Goal: Information Seeking & Learning: Learn about a topic

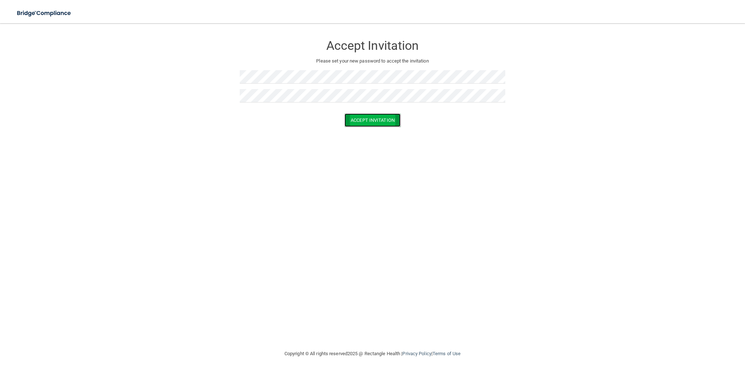
click at [352, 123] on button "Accept Invitation" at bounding box center [372, 119] width 56 height 13
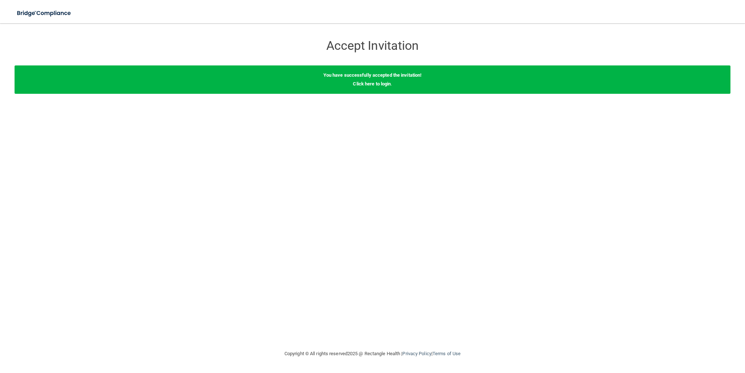
click at [368, 87] on div "You have successfully accepted the invitation! Click here to login ." at bounding box center [373, 79] width 716 height 28
click at [368, 86] on link "Click here to login" at bounding box center [372, 83] width 38 height 5
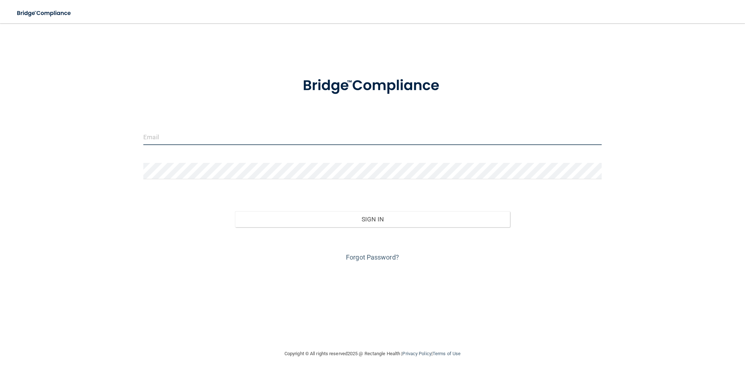
click at [415, 137] on input "email" at bounding box center [372, 137] width 458 height 16
click at [413, 140] on input "michellebyers" at bounding box center [372, 137] width 458 height 16
type input "[EMAIL_ADDRESS][DOMAIN_NAME]"
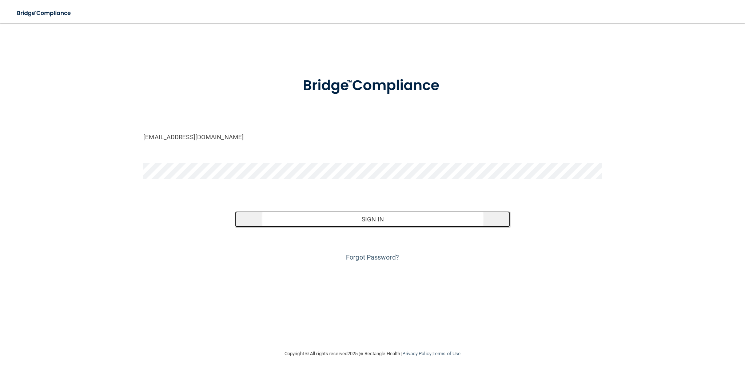
click at [401, 219] on button "Sign In" at bounding box center [372, 219] width 275 height 16
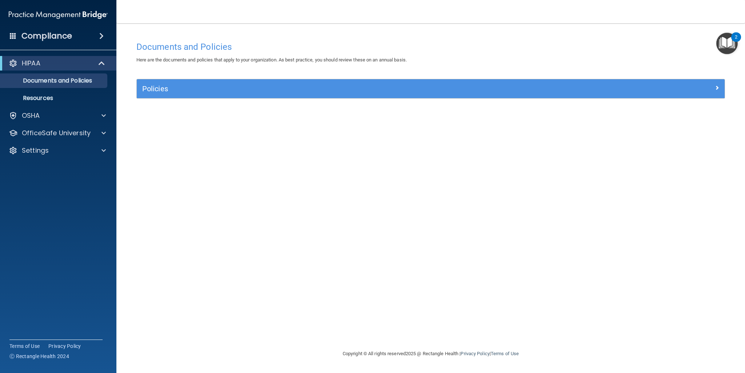
click at [719, 45] on img "Open Resource Center, 2 new notifications" at bounding box center [726, 43] width 21 height 21
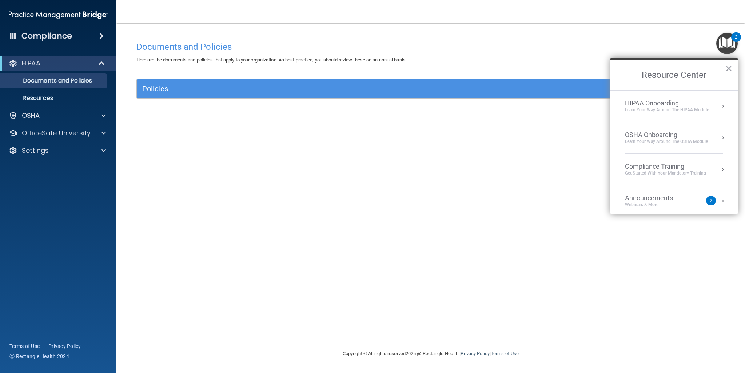
click at [584, 113] on div "Documents and Policies Here are the documents and policies that apply to your o…" at bounding box center [430, 194] width 599 height 312
click at [582, 105] on div "Policies Select All (Unselect 0) Unselect All Print Selected (0) Acceptable Use…" at bounding box center [430, 93] width 599 height 28
click at [730, 70] on button "×" at bounding box center [728, 69] width 7 height 12
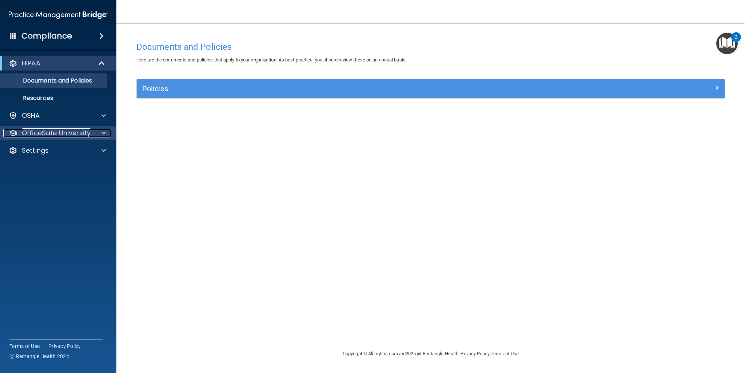
click at [100, 137] on div at bounding box center [102, 133] width 18 height 9
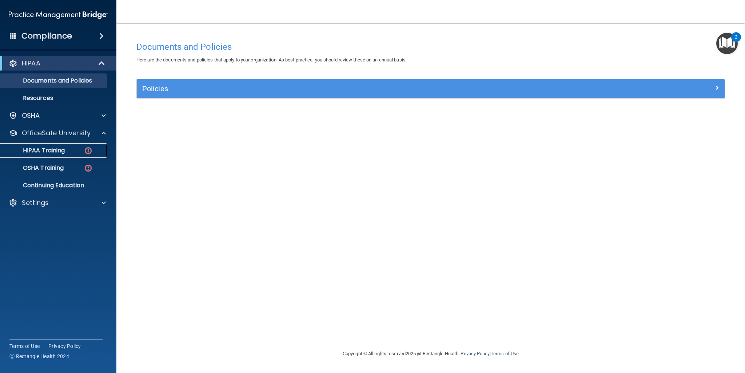
click at [69, 151] on div "HIPAA Training" at bounding box center [54, 150] width 99 height 7
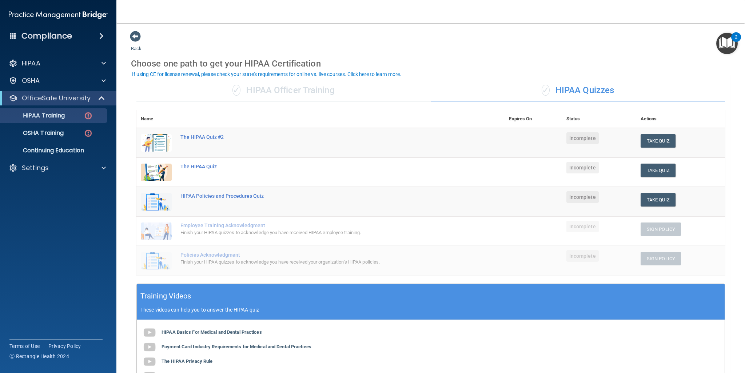
click at [191, 168] on div "The HIPAA Quiz" at bounding box center [324, 167] width 288 height 6
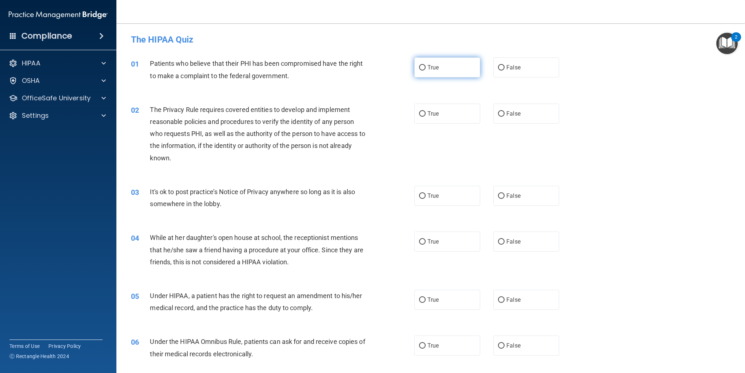
click at [422, 67] on input "True" at bounding box center [422, 67] width 7 height 5
radio input "true"
click at [420, 114] on input "True" at bounding box center [422, 113] width 7 height 5
radio input "true"
click at [498, 195] on input "False" at bounding box center [501, 195] width 7 height 5
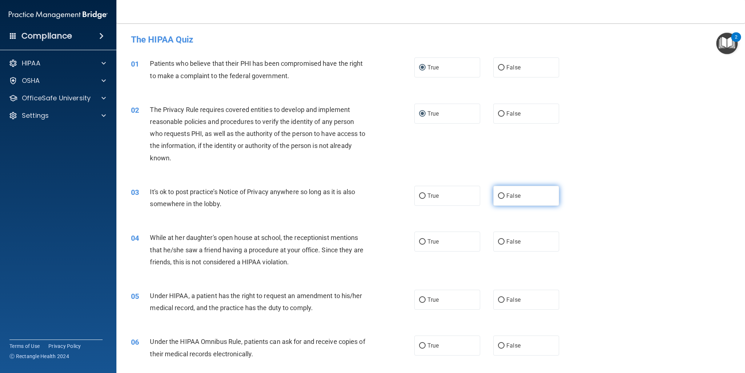
radio input "true"
click at [502, 242] on label "False" at bounding box center [526, 242] width 66 height 20
click at [502, 242] on input "False" at bounding box center [501, 241] width 7 height 5
radio input "true"
click at [427, 300] on span "True" at bounding box center [432, 299] width 11 height 7
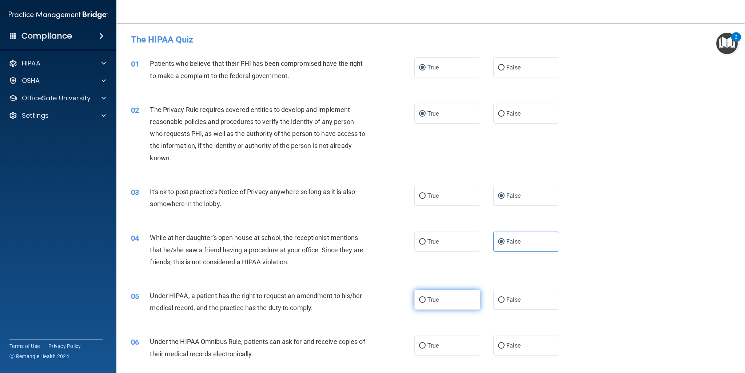
click at [425, 300] on input "True" at bounding box center [422, 299] width 7 height 5
radio input "true"
click at [428, 347] on span "True" at bounding box center [432, 345] width 11 height 7
click at [425, 347] on input "True" at bounding box center [422, 345] width 7 height 5
radio input "true"
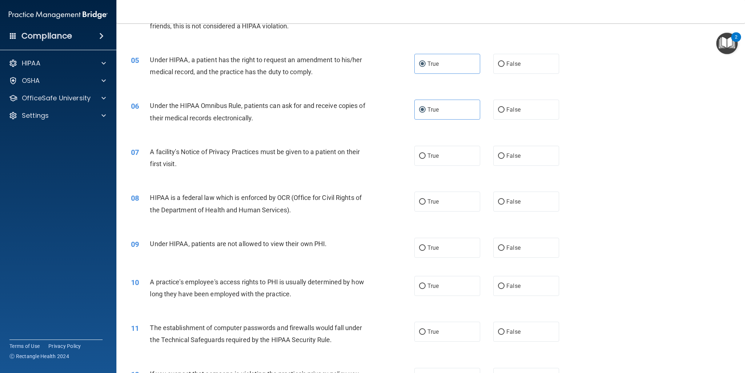
scroll to position [242, 0]
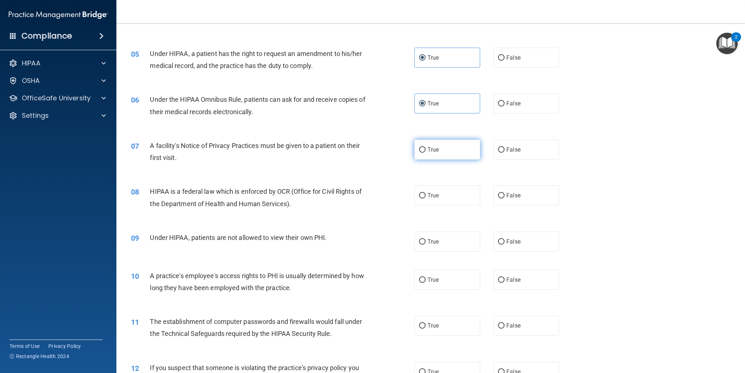
click at [441, 145] on label "True" at bounding box center [447, 150] width 66 height 20
click at [425, 147] on input "True" at bounding box center [422, 149] width 7 height 5
radio input "true"
click at [445, 194] on label "True" at bounding box center [447, 195] width 66 height 20
click at [425, 194] on input "True" at bounding box center [422, 195] width 7 height 5
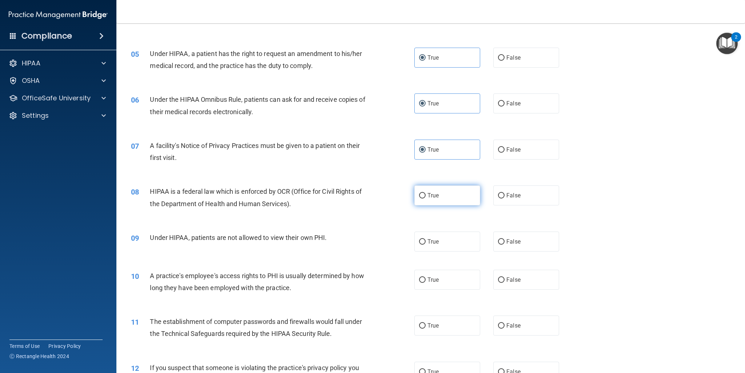
radio input "true"
click at [507, 240] on span "False" at bounding box center [513, 241] width 14 height 7
click at [504, 240] on input "False" at bounding box center [501, 241] width 7 height 5
radio input "true"
click at [498, 283] on label "False" at bounding box center [526, 280] width 66 height 20
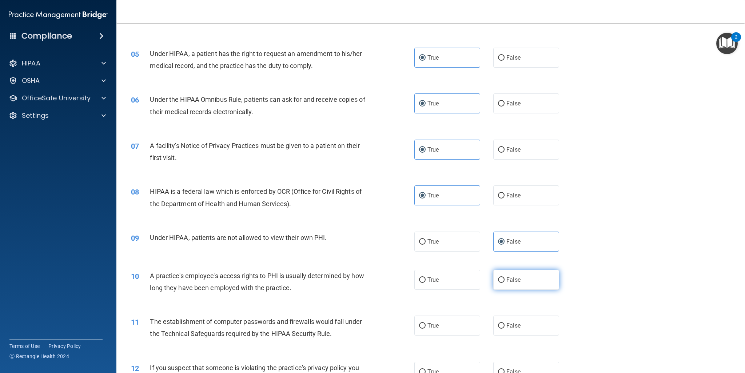
click at [498, 283] on input "False" at bounding box center [501, 279] width 7 height 5
radio input "true"
click at [464, 325] on label "True" at bounding box center [447, 326] width 66 height 20
click at [425, 325] on input "True" at bounding box center [422, 325] width 7 height 5
radio input "true"
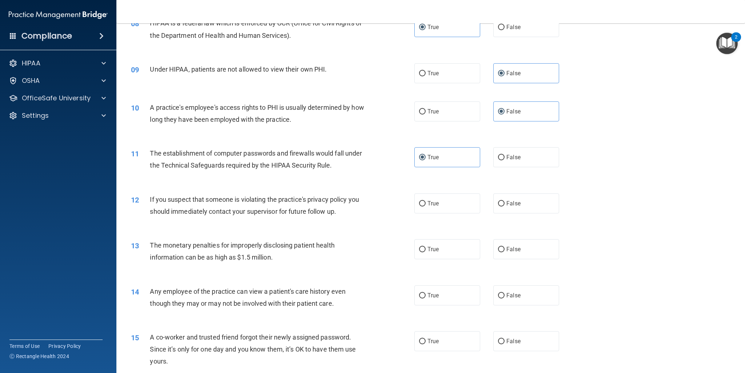
scroll to position [417, 0]
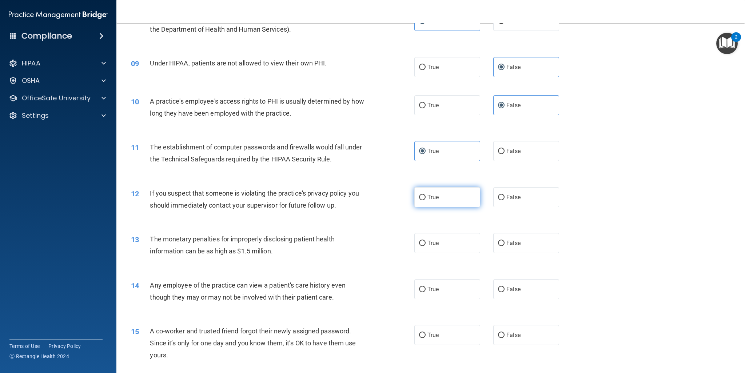
click at [427, 196] on span "True" at bounding box center [432, 197] width 11 height 7
click at [425, 196] on input "True" at bounding box center [422, 197] width 7 height 5
radio input "true"
click at [437, 240] on label "True" at bounding box center [447, 243] width 66 height 20
click at [425, 241] on input "True" at bounding box center [422, 243] width 7 height 5
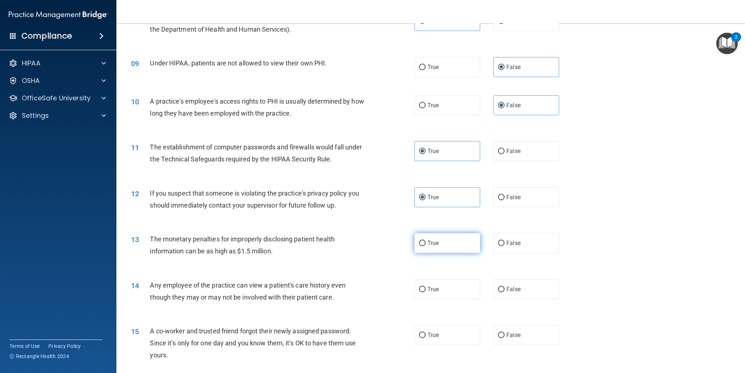
radio input "true"
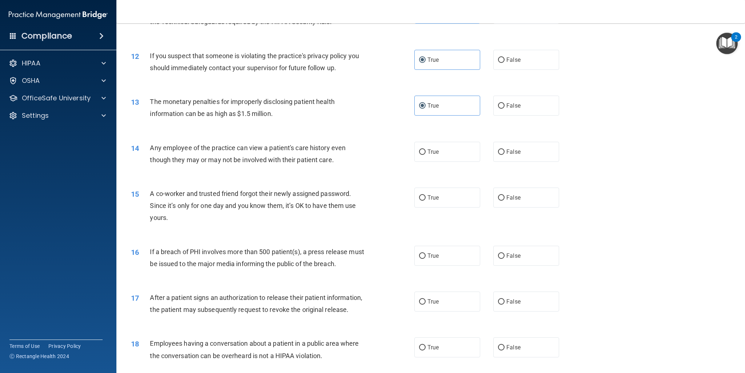
scroll to position [557, 0]
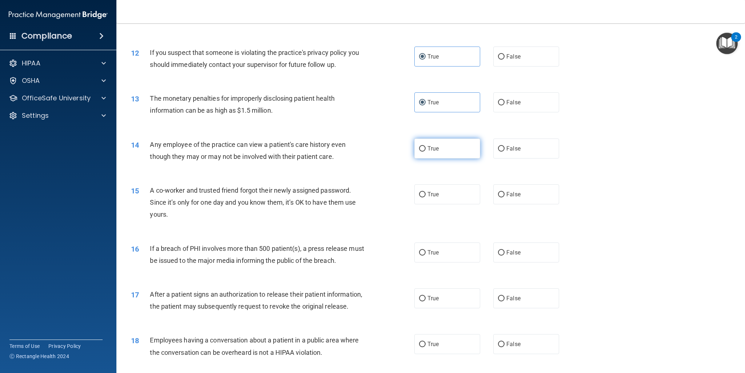
click at [418, 150] on label "True" at bounding box center [447, 149] width 66 height 20
click at [498, 149] on input "False" at bounding box center [501, 148] width 7 height 5
radio input "true"
click at [509, 197] on span "False" at bounding box center [513, 194] width 14 height 7
click at [504, 197] on input "False" at bounding box center [501, 194] width 7 height 5
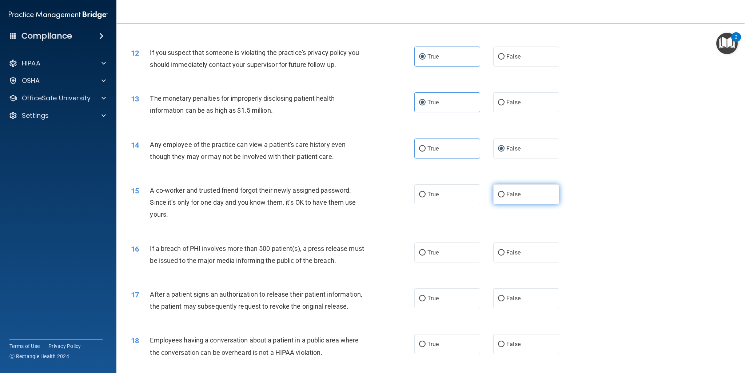
radio input "true"
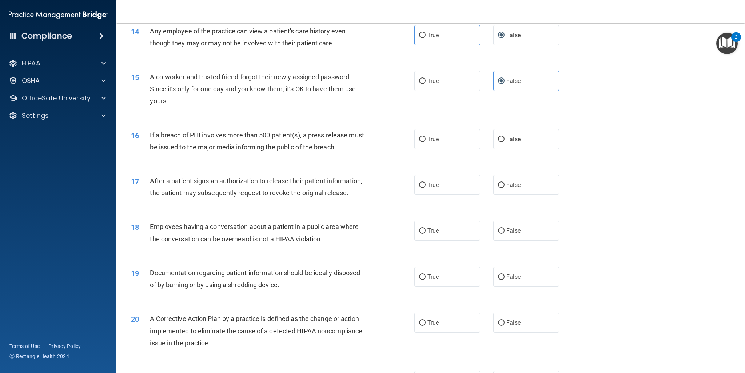
scroll to position [674, 0]
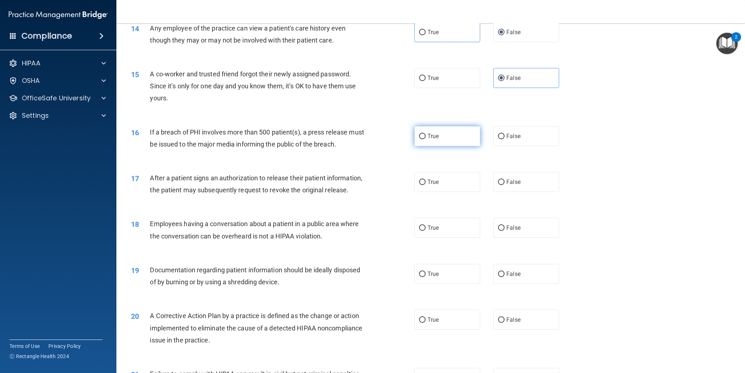
click at [422, 135] on input "True" at bounding box center [422, 136] width 7 height 5
radio input "true"
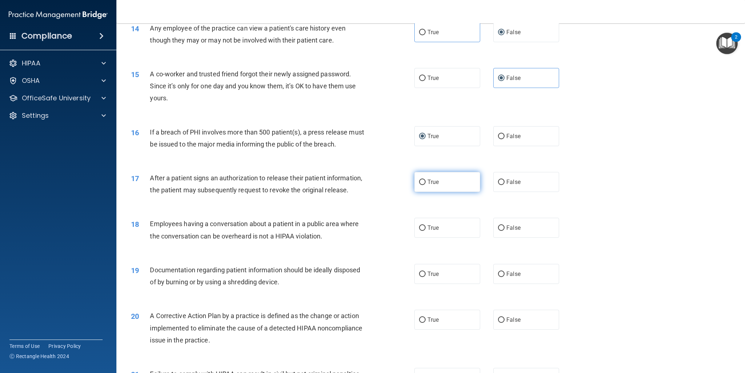
click at [433, 179] on span "True" at bounding box center [432, 182] width 11 height 7
click at [425, 180] on input "True" at bounding box center [422, 182] width 7 height 5
radio input "true"
click at [499, 231] on input "False" at bounding box center [501, 227] width 7 height 5
radio input "true"
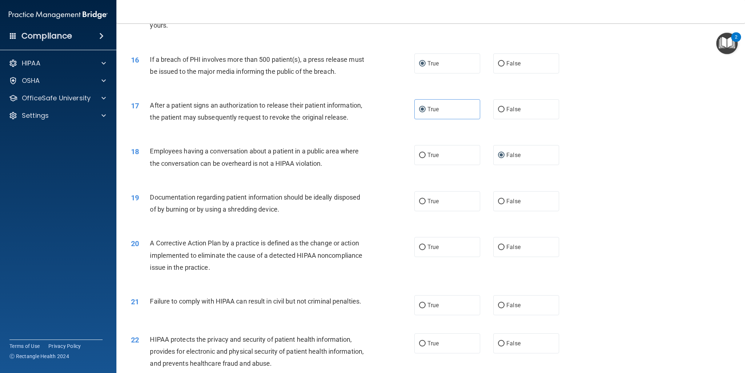
scroll to position [810, 0]
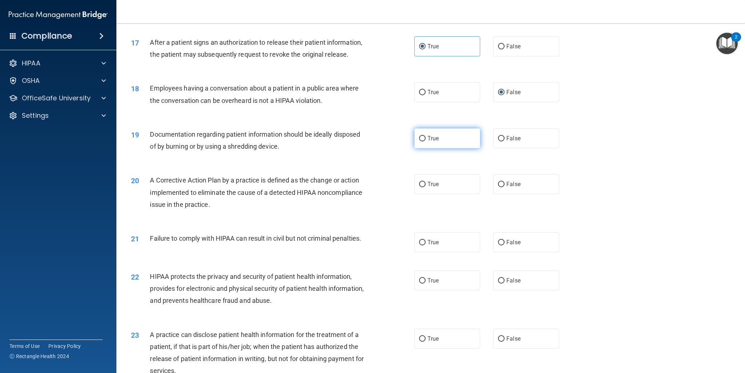
click at [420, 141] on input "True" at bounding box center [422, 138] width 7 height 5
radio input "true"
click at [436, 194] on label "True" at bounding box center [447, 184] width 66 height 20
click at [425, 187] on input "True" at bounding box center [422, 184] width 7 height 5
radio input "true"
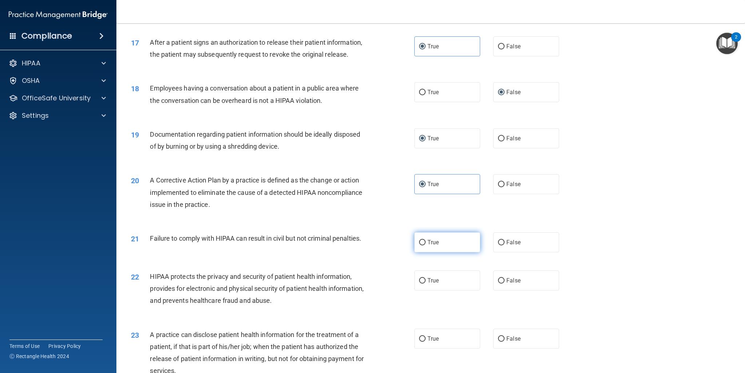
click at [442, 252] on label "True" at bounding box center [447, 242] width 66 height 20
click at [425, 245] on input "True" at bounding box center [422, 242] width 7 height 5
radio input "true"
click at [427, 284] on span "True" at bounding box center [432, 280] width 11 height 7
click at [425, 284] on input "True" at bounding box center [422, 280] width 7 height 5
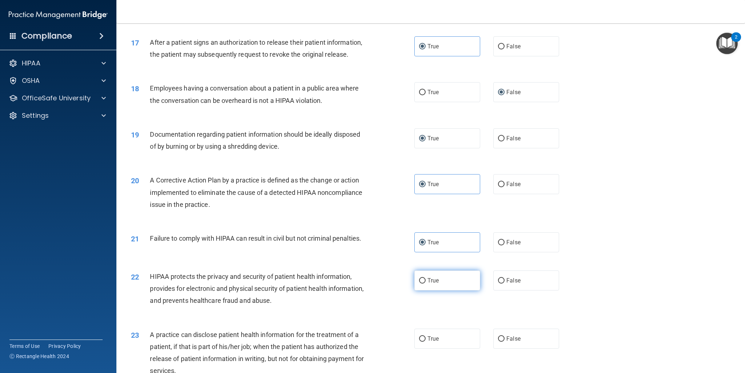
radio input "true"
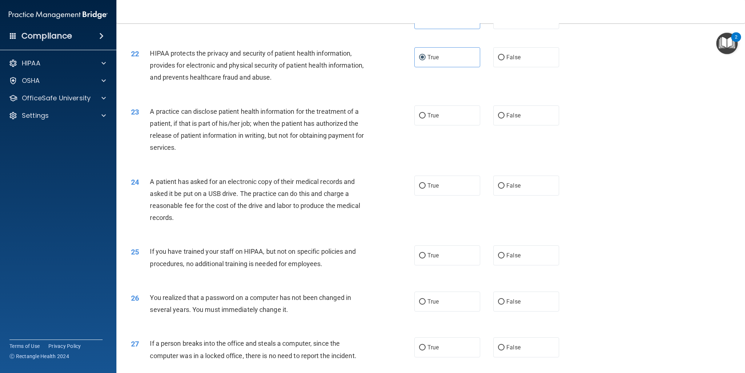
scroll to position [1042, 0]
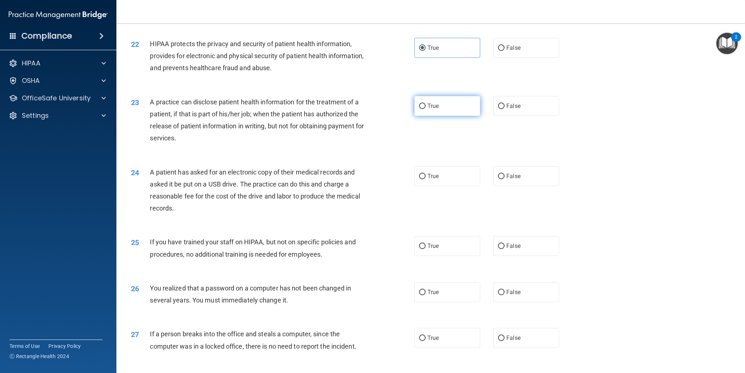
click at [424, 116] on label "True" at bounding box center [447, 106] width 66 height 20
click at [424, 109] on input "True" at bounding box center [422, 106] width 7 height 5
radio input "true"
click at [425, 186] on label "True" at bounding box center [447, 176] width 66 height 20
click at [425, 179] on input "True" at bounding box center [422, 176] width 7 height 5
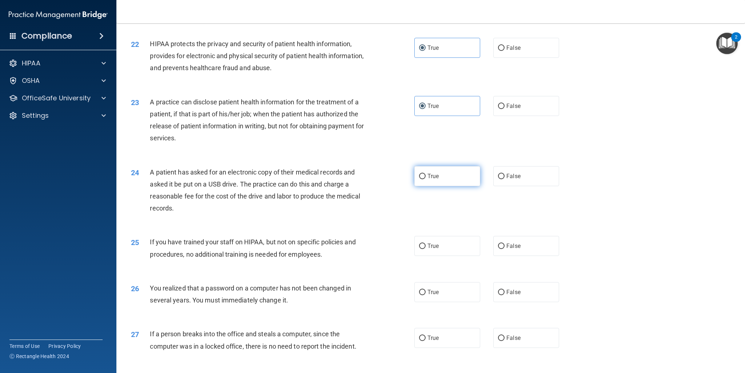
radio input "true"
click at [510, 256] on label "False" at bounding box center [526, 246] width 66 height 20
click at [504, 249] on input "False" at bounding box center [501, 246] width 7 height 5
radio input "true"
click at [513, 296] on span "False" at bounding box center [513, 292] width 14 height 7
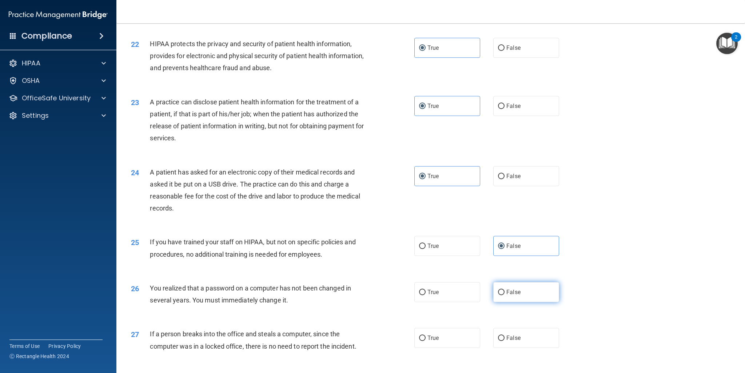
click at [504, 295] on input "False" at bounding box center [501, 292] width 7 height 5
radio input "true"
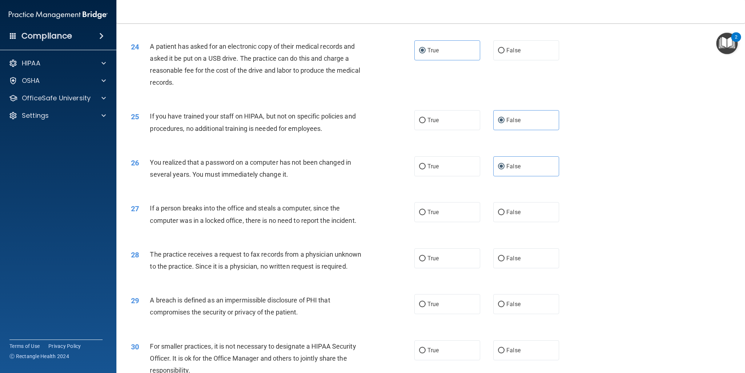
scroll to position [1183, 0]
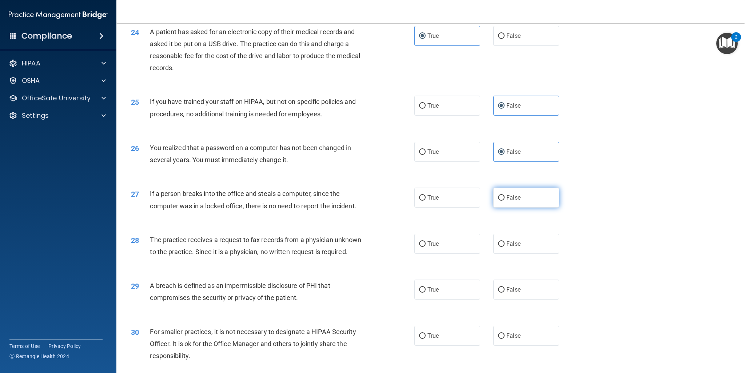
click at [506, 201] on span "False" at bounding box center [513, 197] width 14 height 7
click at [503, 201] on input "False" at bounding box center [501, 197] width 7 height 5
radio input "true"
click at [506, 247] on span "False" at bounding box center [513, 243] width 14 height 7
click at [503, 247] on input "False" at bounding box center [501, 243] width 7 height 5
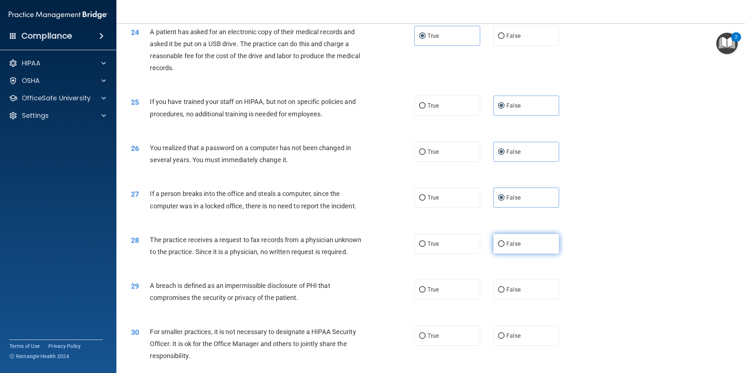
radio input "true"
click at [433, 300] on label "True" at bounding box center [447, 290] width 66 height 20
click at [425, 293] on input "True" at bounding box center [422, 289] width 7 height 5
radio input "true"
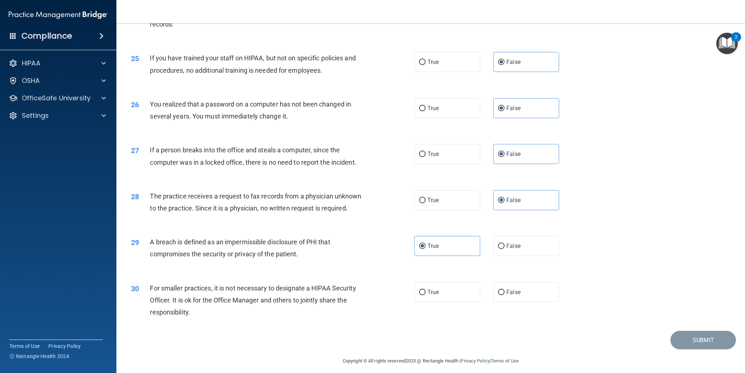
scroll to position [1252, 0]
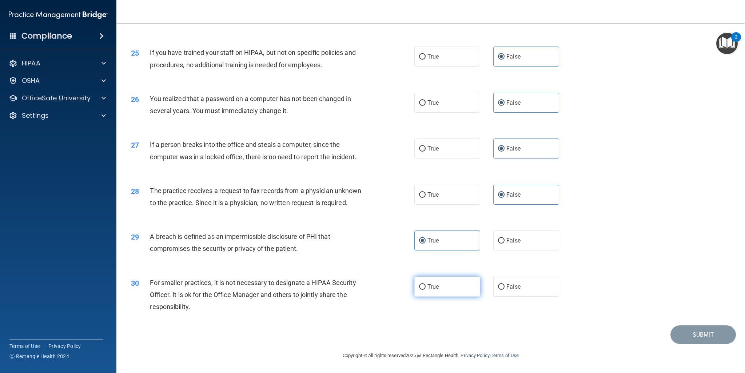
click at [439, 287] on label "True" at bounding box center [447, 287] width 66 height 20
click at [425, 287] on input "True" at bounding box center [422, 286] width 7 height 5
radio input "true"
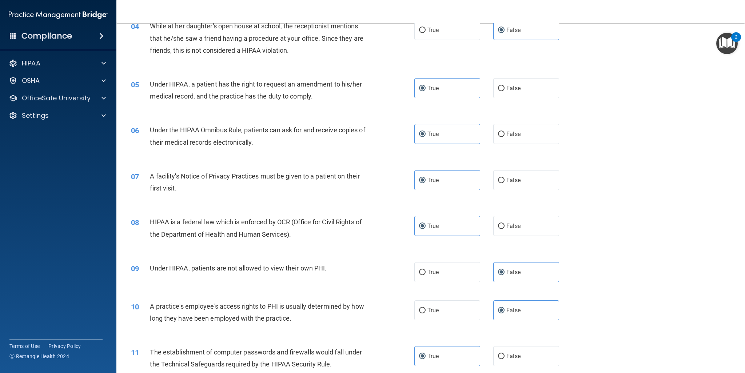
scroll to position [218, 0]
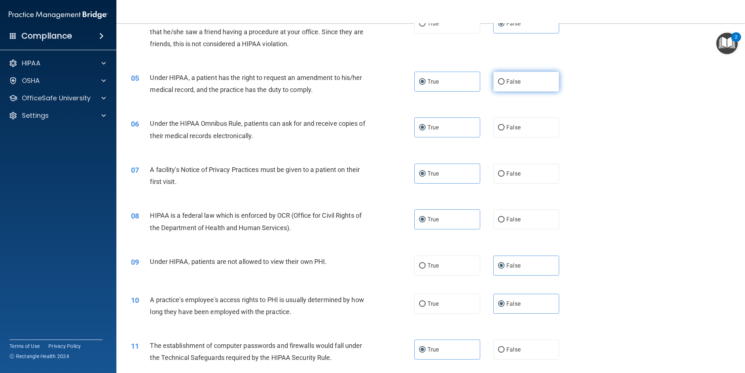
click at [508, 82] on span "False" at bounding box center [513, 81] width 14 height 7
click at [504, 82] on input "False" at bounding box center [501, 81] width 7 height 5
radio input "true"
radio input "false"
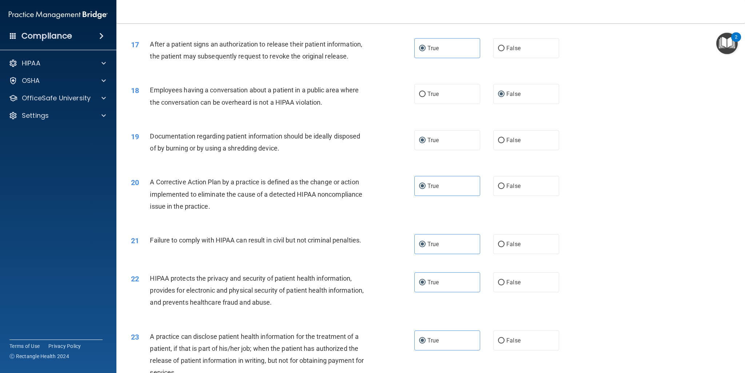
scroll to position [810, 0]
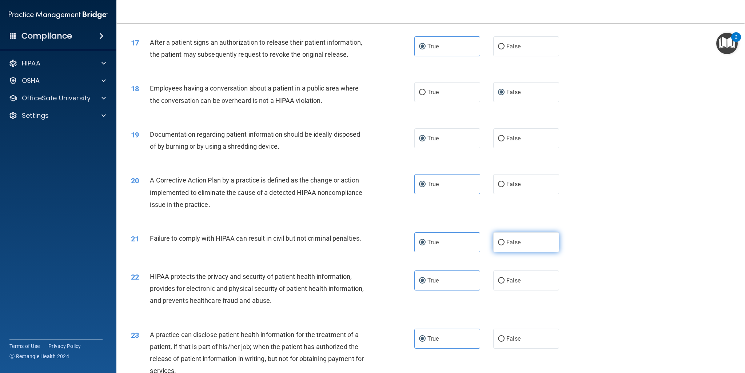
click at [502, 252] on label "False" at bounding box center [526, 242] width 66 height 20
click at [502, 245] on input "False" at bounding box center [501, 242] width 7 height 5
radio input "true"
radio input "false"
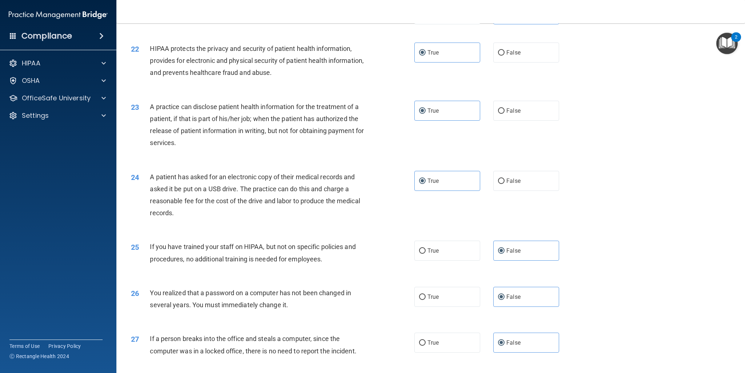
scroll to position [1042, 0]
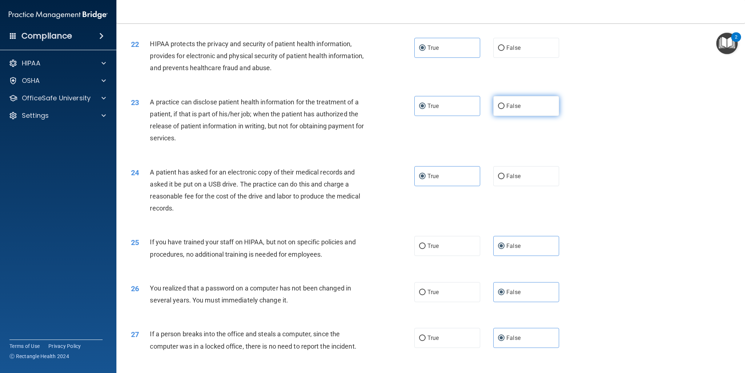
click at [500, 109] on input "False" at bounding box center [501, 106] width 7 height 5
radio input "true"
radio input "false"
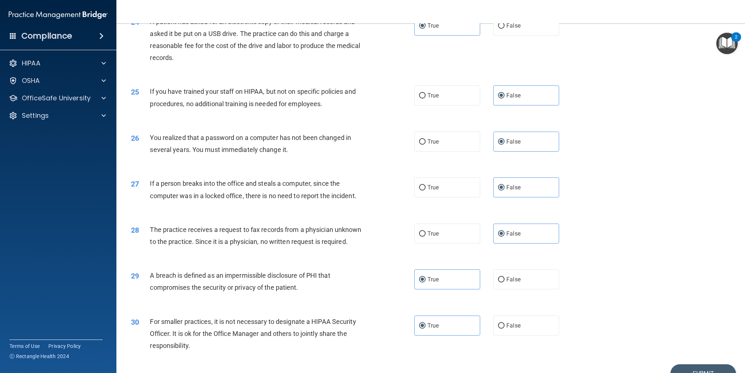
scroll to position [1207, 0]
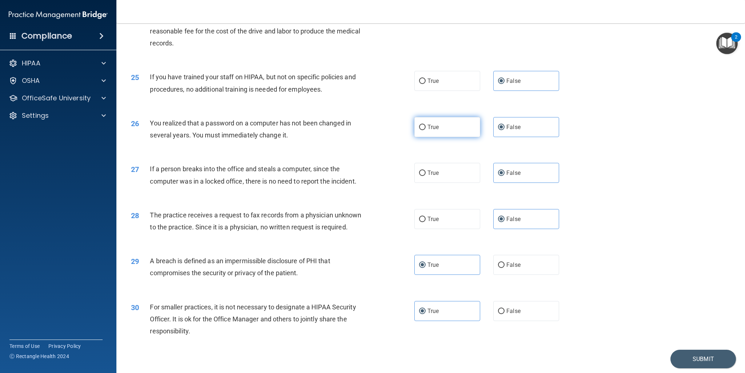
click at [430, 131] on span "True" at bounding box center [432, 127] width 11 height 7
click at [425, 130] on input "True" at bounding box center [422, 127] width 7 height 5
radio input "true"
radio input "false"
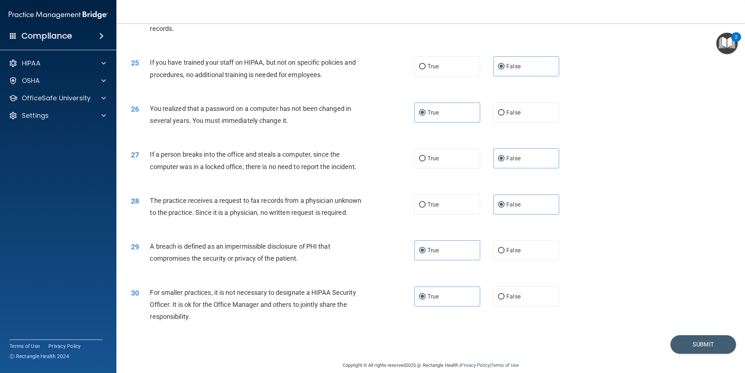
scroll to position [1252, 0]
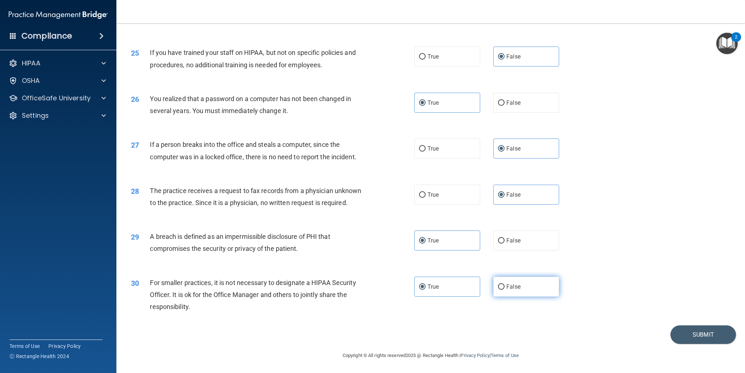
click at [507, 289] on span "False" at bounding box center [513, 286] width 14 height 7
click at [504, 289] on input "False" at bounding box center [501, 286] width 7 height 5
radio input "true"
radio input "false"
click at [685, 331] on button "Submit" at bounding box center [702, 334] width 65 height 19
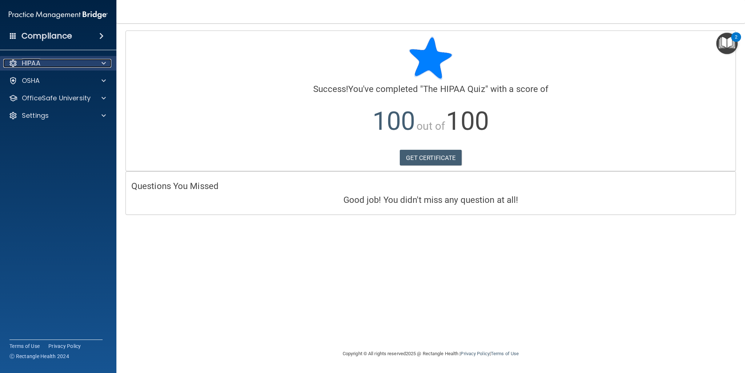
click at [99, 65] on div at bounding box center [102, 63] width 18 height 9
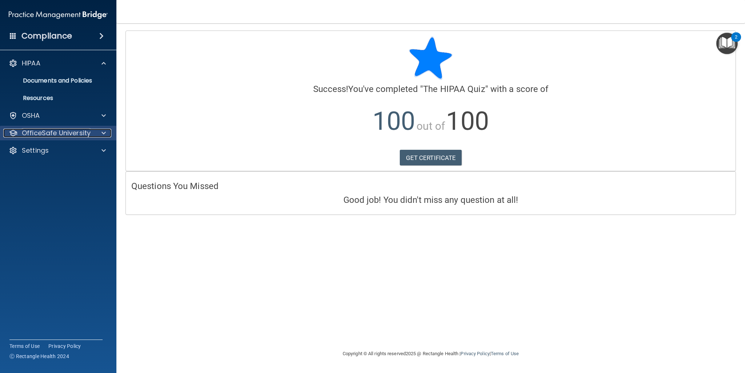
click at [97, 134] on div at bounding box center [102, 133] width 18 height 9
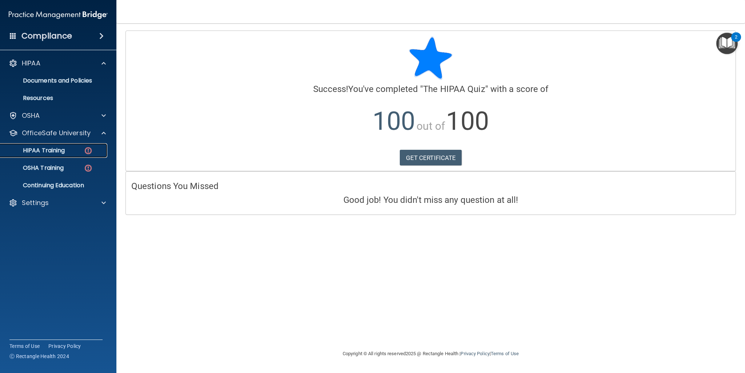
click at [84, 152] on img at bounding box center [88, 150] width 9 height 9
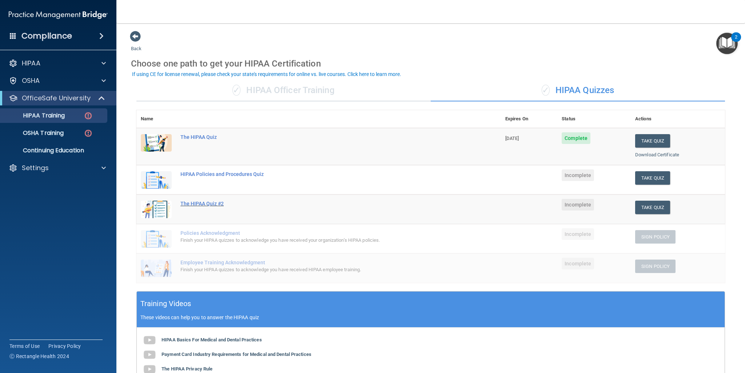
click at [196, 206] on div "The HIPAA Quiz #2" at bounding box center [322, 204] width 284 height 6
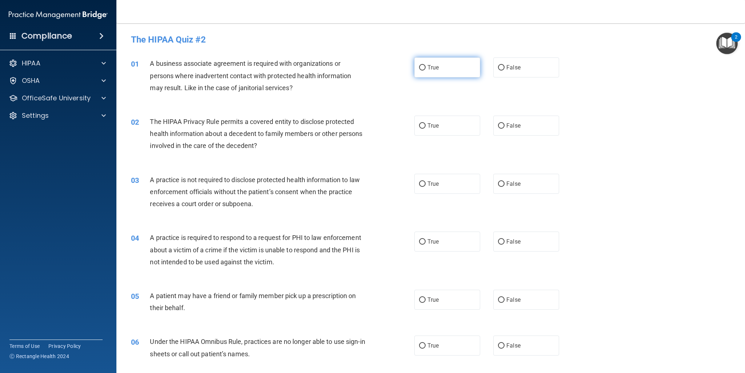
drag, startPoint x: 424, startPoint y: 72, endPoint x: 416, endPoint y: 61, distance: 12.5
click at [416, 61] on label "True" at bounding box center [447, 67] width 66 height 20
click at [419, 65] on input "True" at bounding box center [422, 67] width 7 height 5
radio input "true"
click at [443, 125] on label "True" at bounding box center [447, 126] width 66 height 20
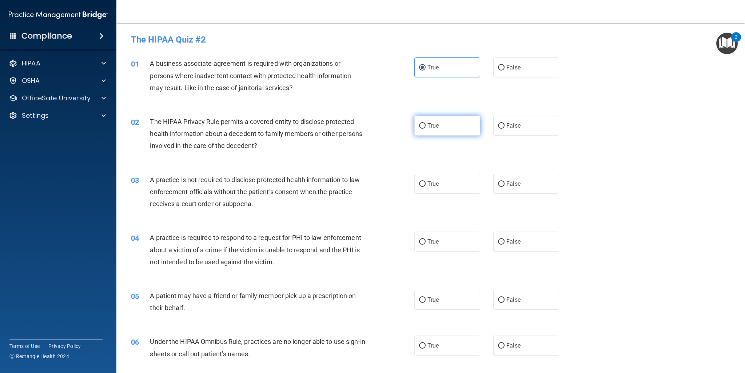
click at [425, 125] on input "True" at bounding box center [422, 125] width 7 height 5
radio input "true"
click at [518, 186] on label "False" at bounding box center [526, 184] width 66 height 20
click at [504, 186] on input "False" at bounding box center [501, 183] width 7 height 5
radio input "true"
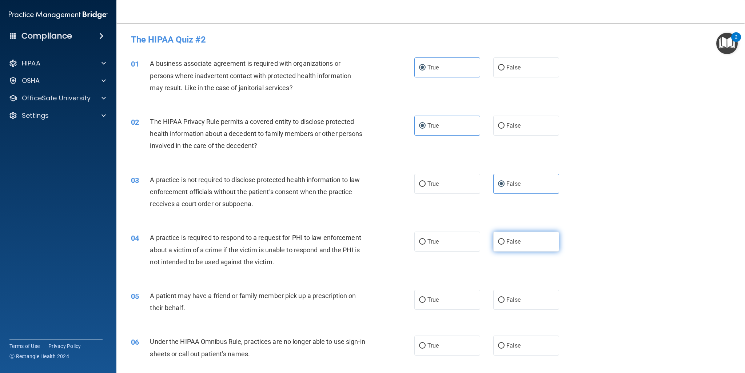
click at [506, 241] on span "False" at bounding box center [513, 241] width 14 height 7
click at [504, 241] on input "False" at bounding box center [501, 241] width 7 height 5
radio input "true"
click at [441, 300] on label "True" at bounding box center [447, 300] width 66 height 20
click at [425, 300] on input "True" at bounding box center [422, 299] width 7 height 5
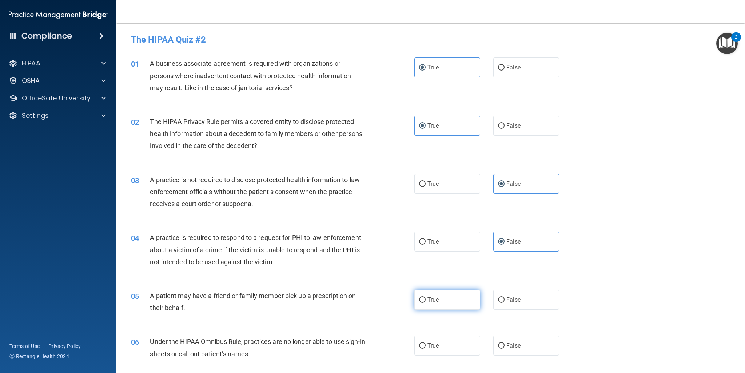
radio input "true"
click at [352, 339] on span "Under the HIPAA Omnibus Rule, practices are no longer able to use sign-in sheet…" at bounding box center [257, 348] width 215 height 20
click at [510, 344] on span "False" at bounding box center [513, 345] width 14 height 7
click at [504, 344] on input "False" at bounding box center [501, 345] width 7 height 5
radio input "true"
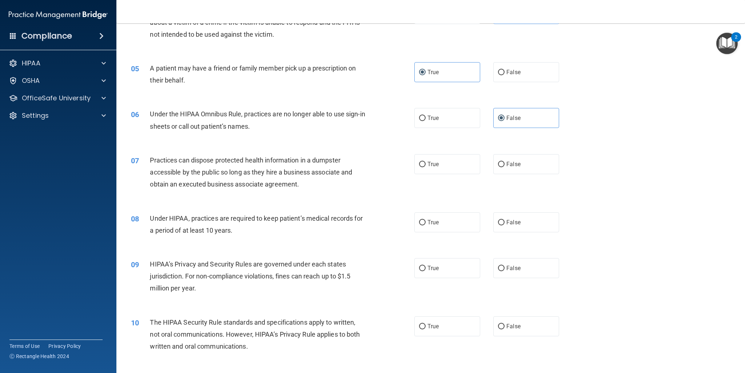
scroll to position [291, 0]
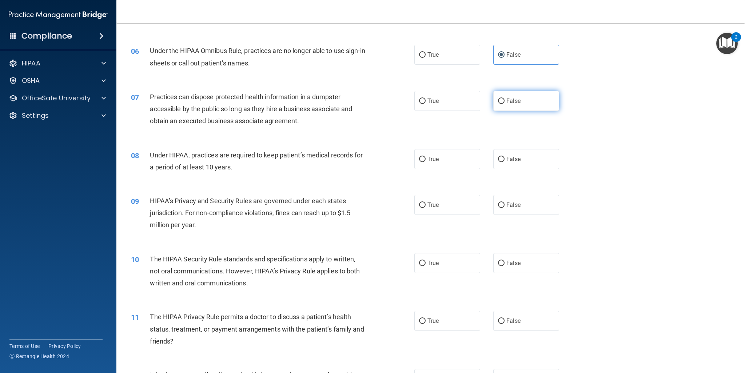
click at [502, 101] on label "False" at bounding box center [526, 101] width 66 height 20
click at [502, 101] on input "False" at bounding box center [501, 101] width 7 height 5
radio input "true"
click at [428, 162] on span "True" at bounding box center [432, 159] width 11 height 7
click at [425, 162] on input "True" at bounding box center [422, 159] width 7 height 5
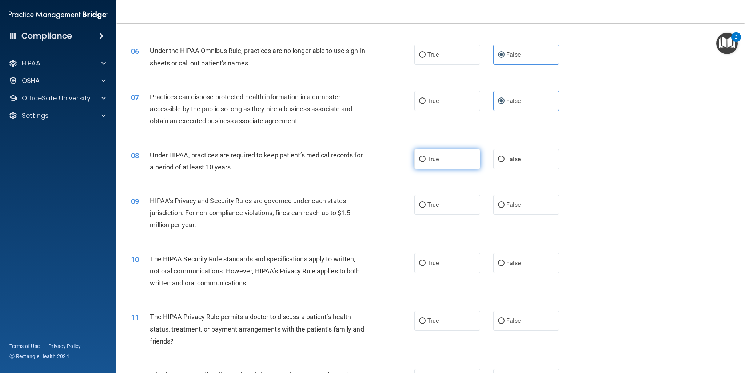
radio input "true"
click at [435, 208] on span "True" at bounding box center [432, 204] width 11 height 7
click at [425, 208] on input "True" at bounding box center [422, 205] width 7 height 5
radio input "true"
click at [427, 264] on span "True" at bounding box center [432, 263] width 11 height 7
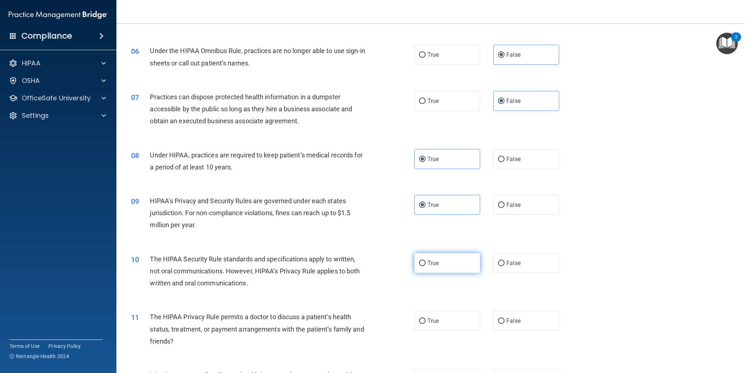
click at [425, 264] on input "True" at bounding box center [422, 263] width 7 height 5
radio input "true"
click at [433, 323] on span "True" at bounding box center [432, 320] width 11 height 7
click at [425, 323] on input "True" at bounding box center [422, 321] width 7 height 5
radio input "true"
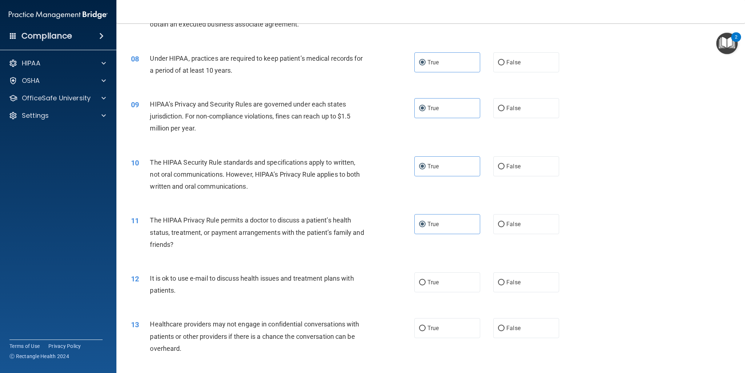
scroll to position [407, 0]
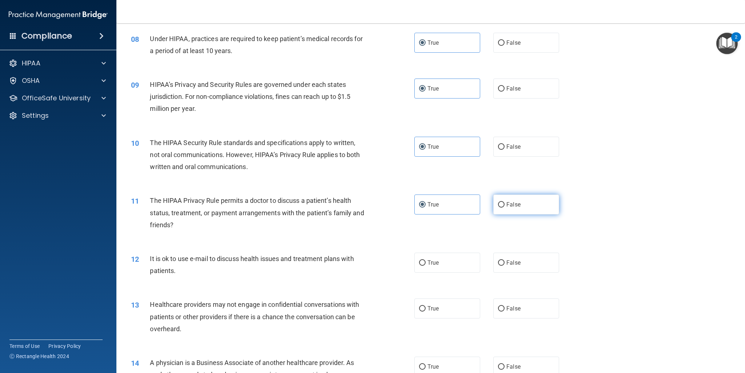
click at [500, 206] on input "False" at bounding box center [501, 204] width 7 height 5
radio input "true"
radio input "false"
click at [506, 267] on label "False" at bounding box center [526, 263] width 66 height 20
click at [504, 266] on input "False" at bounding box center [501, 262] width 7 height 5
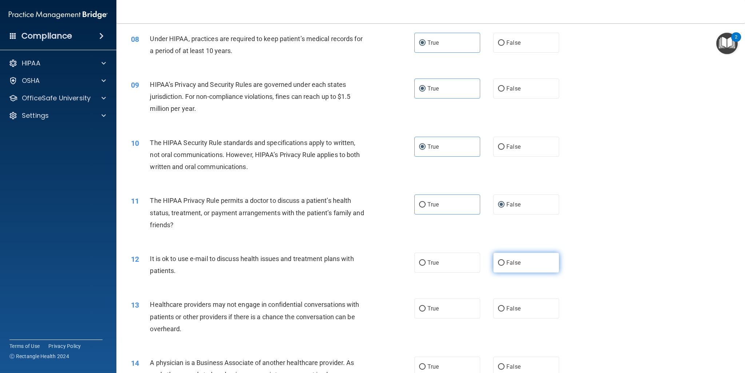
radio input "true"
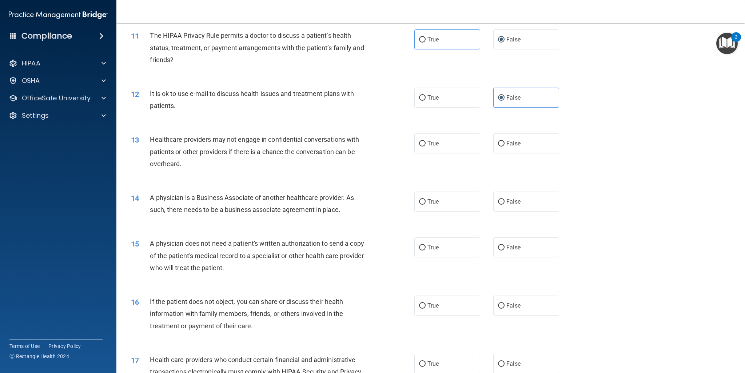
scroll to position [563, 0]
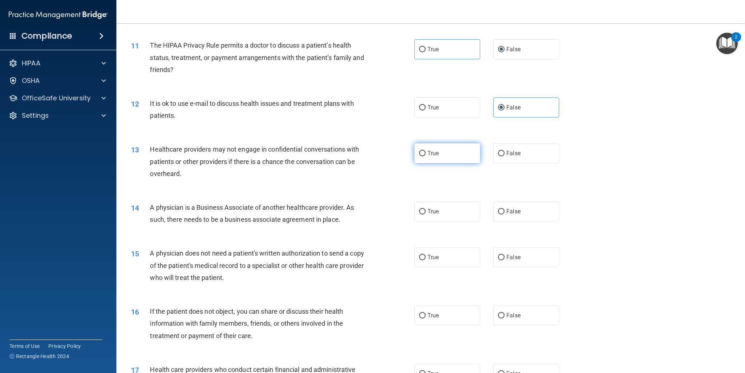
click at [421, 155] on input "True" at bounding box center [422, 153] width 7 height 5
radio input "true"
click at [501, 153] on label "False" at bounding box center [526, 153] width 66 height 20
click at [501, 153] on input "False" at bounding box center [501, 153] width 7 height 5
radio input "true"
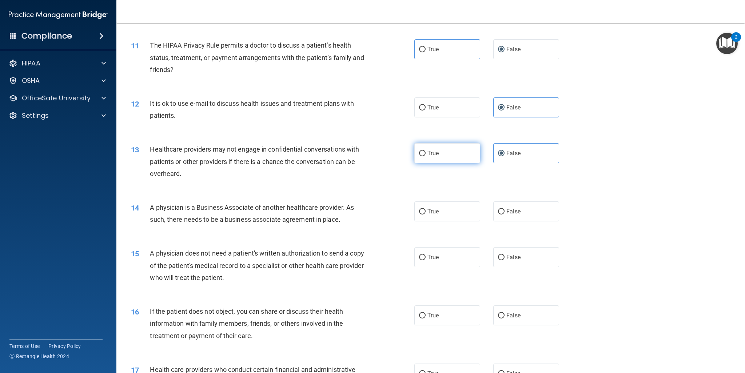
click at [422, 153] on input "True" at bounding box center [422, 153] width 7 height 5
radio input "true"
radio input "false"
click at [419, 212] on input "True" at bounding box center [422, 211] width 7 height 5
radio input "true"
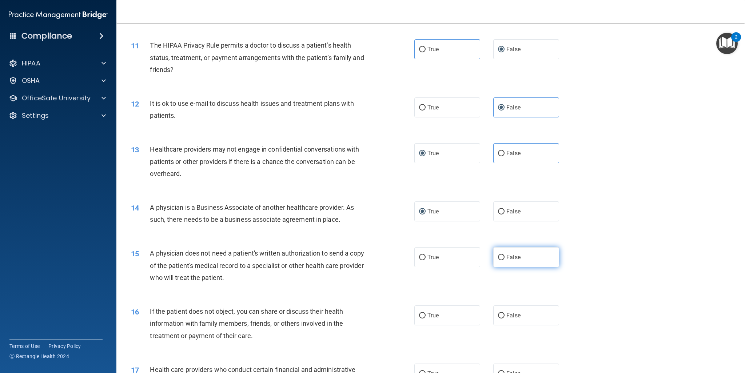
click at [498, 259] on input "False" at bounding box center [501, 257] width 7 height 5
radio input "true"
click at [427, 319] on label "True" at bounding box center [447, 315] width 66 height 20
click at [425, 319] on input "True" at bounding box center [422, 315] width 7 height 5
radio input "true"
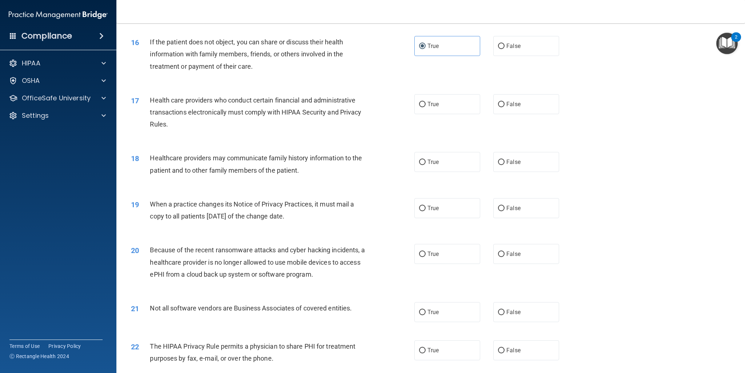
scroll to position [839, 0]
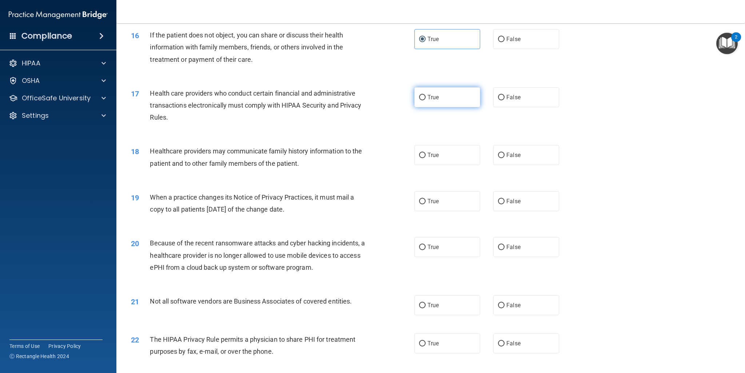
click at [422, 96] on input "True" at bounding box center [422, 97] width 7 height 5
radio input "true"
click at [511, 155] on span "False" at bounding box center [513, 155] width 14 height 7
click at [504, 155] on input "False" at bounding box center [501, 155] width 7 height 5
radio input "true"
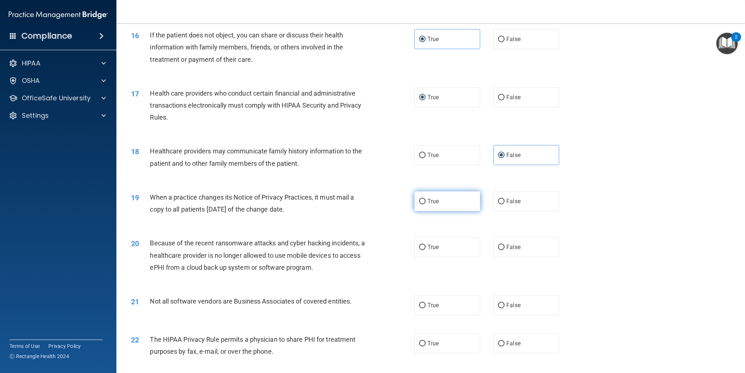
click at [422, 205] on label "True" at bounding box center [447, 201] width 66 height 20
click at [422, 204] on input "True" at bounding box center [422, 201] width 7 height 5
radio input "true"
click at [506, 243] on label "False" at bounding box center [526, 247] width 66 height 20
click at [504, 245] on input "False" at bounding box center [501, 247] width 7 height 5
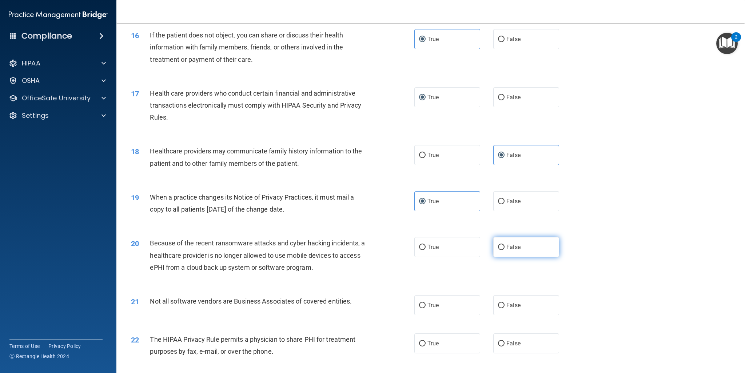
radio input "true"
click at [433, 307] on span "True" at bounding box center [432, 305] width 11 height 7
click at [425, 307] on input "True" at bounding box center [422, 305] width 7 height 5
radio input "true"
click at [451, 345] on label "True" at bounding box center [447, 343] width 66 height 20
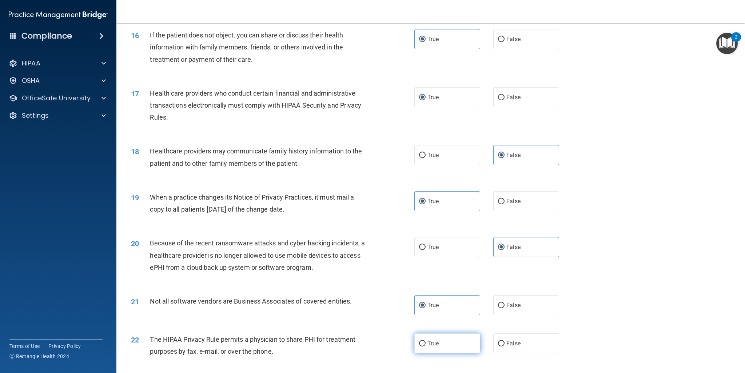
click at [425, 345] on input "True" at bounding box center [422, 343] width 7 height 5
radio input "true"
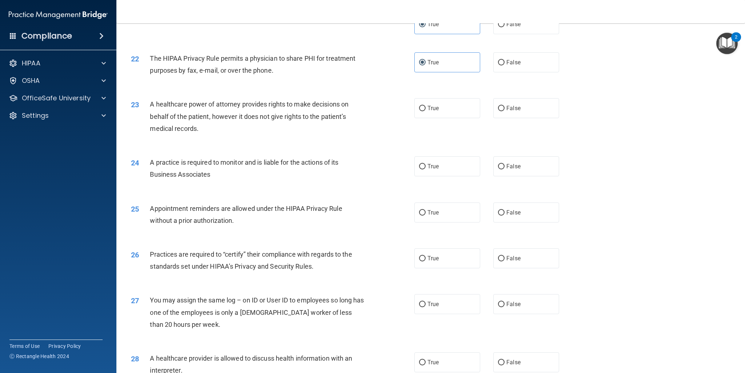
scroll to position [1135, 0]
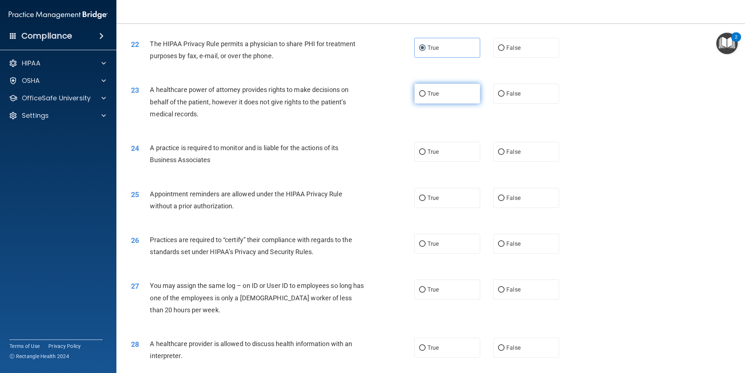
click at [438, 94] on label "True" at bounding box center [447, 94] width 66 height 20
click at [425, 94] on input "True" at bounding box center [422, 93] width 7 height 5
radio input "true"
click at [422, 147] on label "True" at bounding box center [447, 152] width 66 height 20
click at [422, 149] on input "True" at bounding box center [422, 151] width 7 height 5
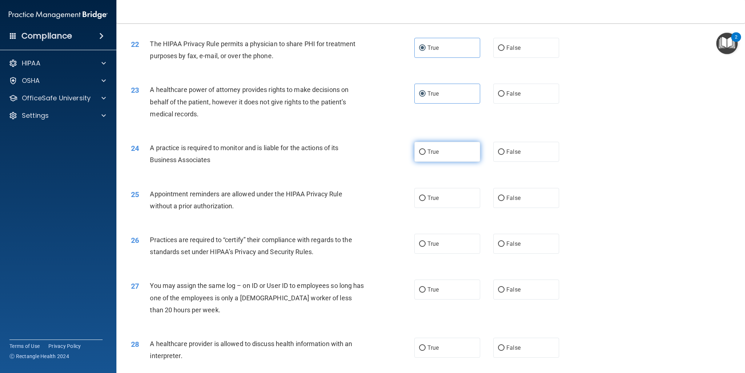
radio input "true"
click at [429, 200] on span "True" at bounding box center [432, 198] width 11 height 7
click at [425, 200] on input "True" at bounding box center [422, 198] width 7 height 5
radio input "true"
click at [430, 244] on span "True" at bounding box center [432, 243] width 11 height 7
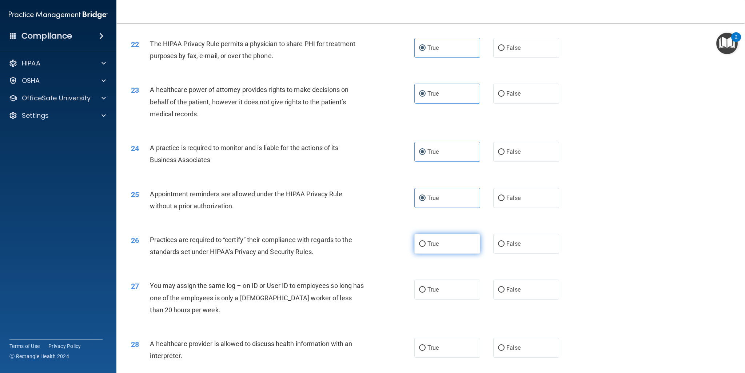
click at [425, 244] on input "True" at bounding box center [422, 243] width 7 height 5
radio input "true"
click at [501, 285] on label "False" at bounding box center [526, 290] width 66 height 20
click at [501, 287] on input "False" at bounding box center [501, 289] width 7 height 5
radio input "true"
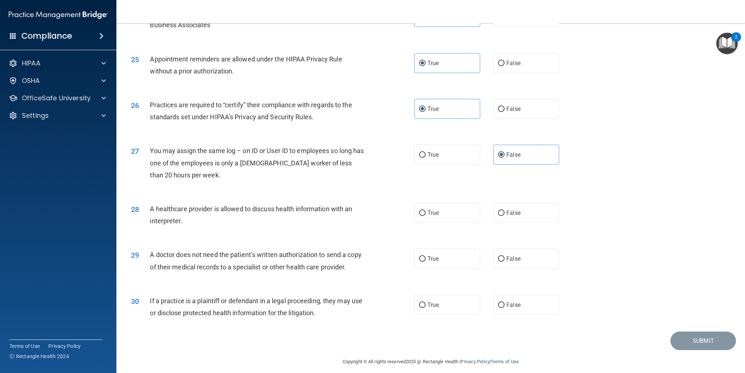
scroll to position [1276, 0]
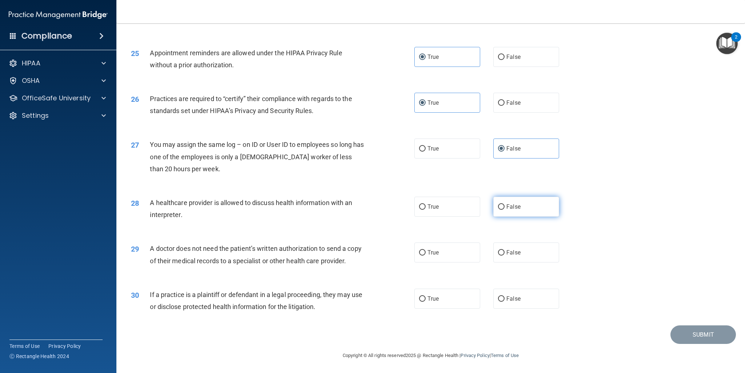
click at [506, 206] on span "False" at bounding box center [513, 206] width 14 height 7
click at [503, 206] on input "False" at bounding box center [501, 206] width 7 height 5
radio input "true"
click at [506, 250] on span "False" at bounding box center [513, 252] width 14 height 7
click at [503, 250] on input "False" at bounding box center [501, 252] width 7 height 5
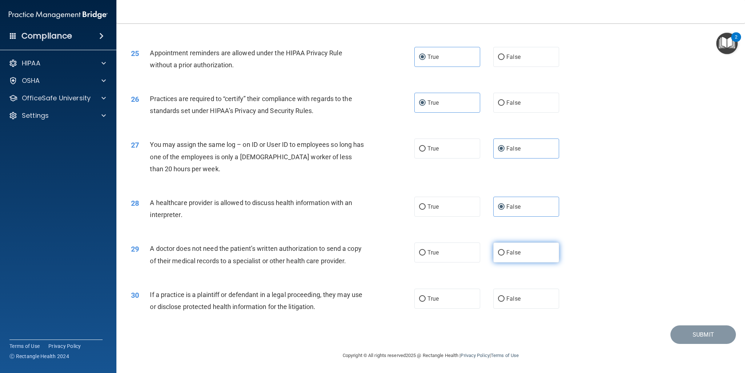
radio input "true"
click at [508, 298] on span "False" at bounding box center [513, 298] width 14 height 7
click at [504, 298] on input "False" at bounding box center [501, 298] width 7 height 5
radio input "true"
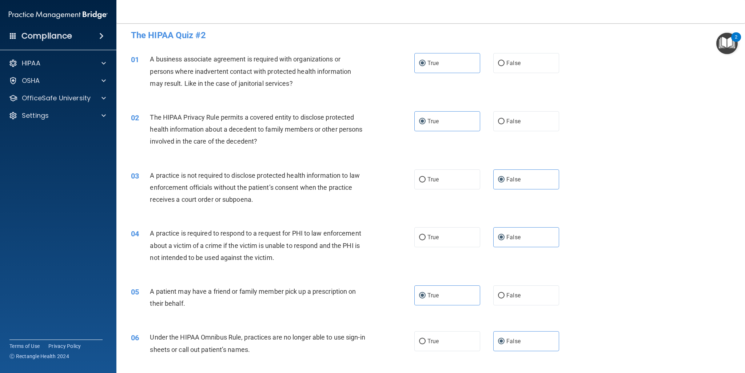
scroll to position [0, 0]
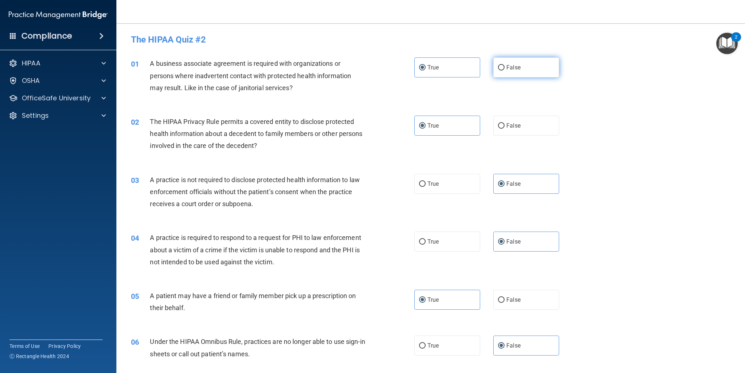
click at [511, 72] on label "False" at bounding box center [526, 67] width 66 height 20
click at [504, 71] on input "False" at bounding box center [501, 67] width 7 height 5
radio input "true"
radio input "false"
click at [449, 243] on label "True" at bounding box center [447, 242] width 66 height 20
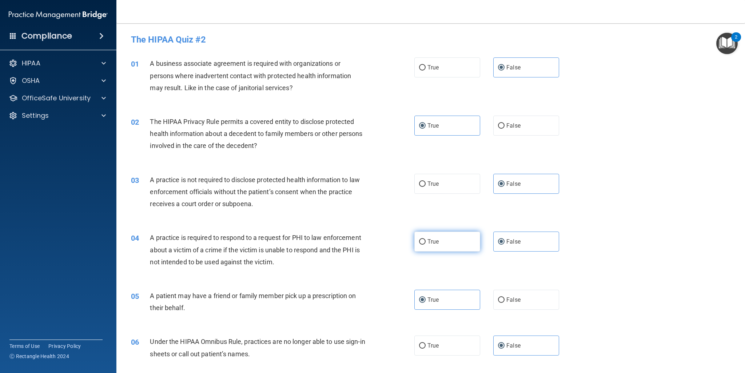
click at [425, 243] on input "True" at bounding box center [422, 241] width 7 height 5
radio input "true"
radio input "false"
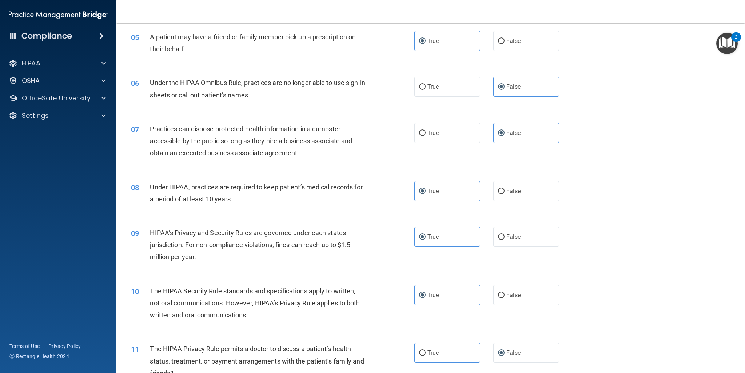
scroll to position [262, 0]
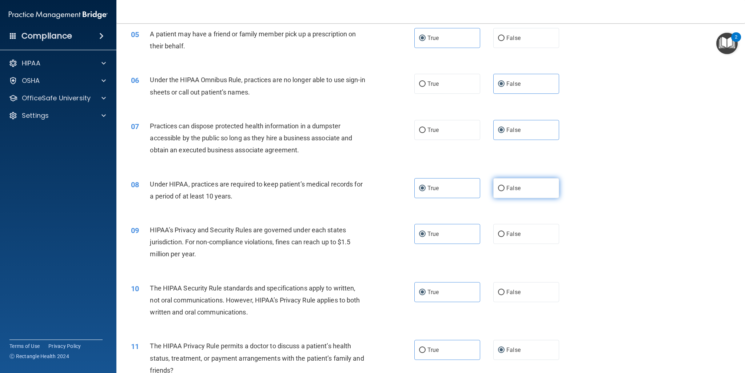
click at [499, 186] on input "False" at bounding box center [501, 188] width 7 height 5
radio input "true"
radio input "false"
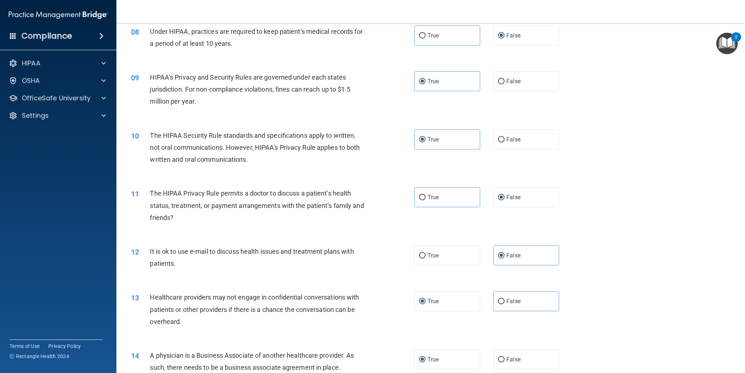
scroll to position [422, 0]
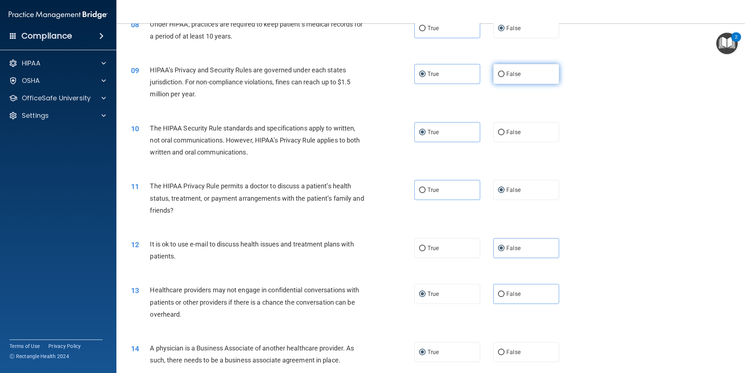
click at [501, 73] on label "False" at bounding box center [526, 74] width 66 height 20
click at [501, 73] on input "False" at bounding box center [501, 74] width 7 height 5
radio input "true"
radio input "false"
click at [451, 187] on label "True" at bounding box center [447, 190] width 66 height 20
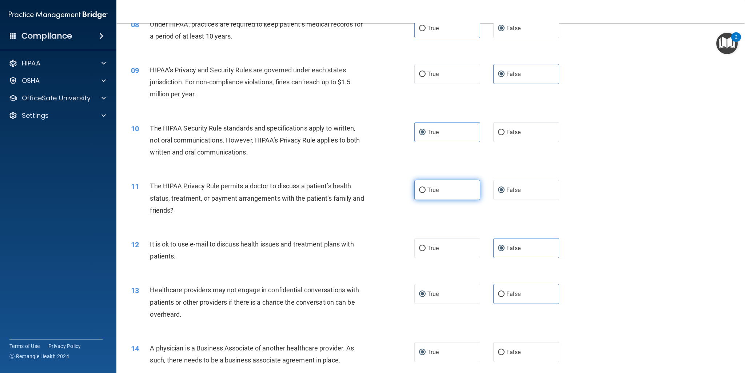
click at [425, 188] on input "True" at bounding box center [422, 190] width 7 height 5
radio input "true"
radio input "false"
click at [427, 246] on span "True" at bounding box center [432, 248] width 11 height 7
click at [425, 246] on input "True" at bounding box center [422, 248] width 7 height 5
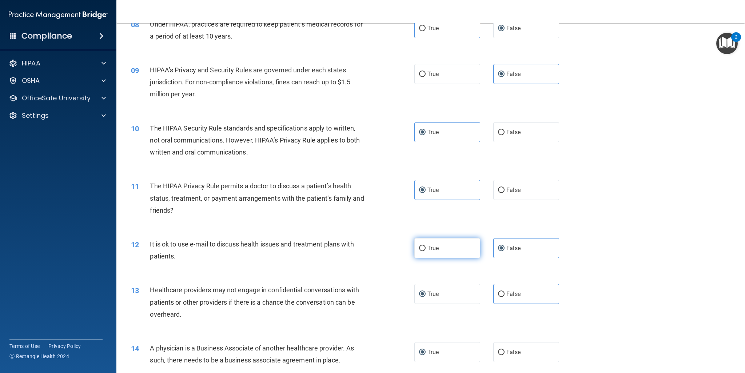
radio input "true"
radio input "false"
click at [506, 291] on span "False" at bounding box center [513, 294] width 14 height 7
click at [504, 292] on input "False" at bounding box center [501, 294] width 7 height 5
radio input "true"
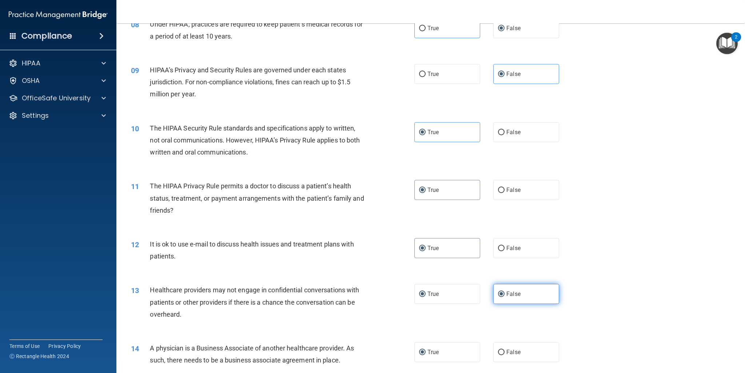
radio input "false"
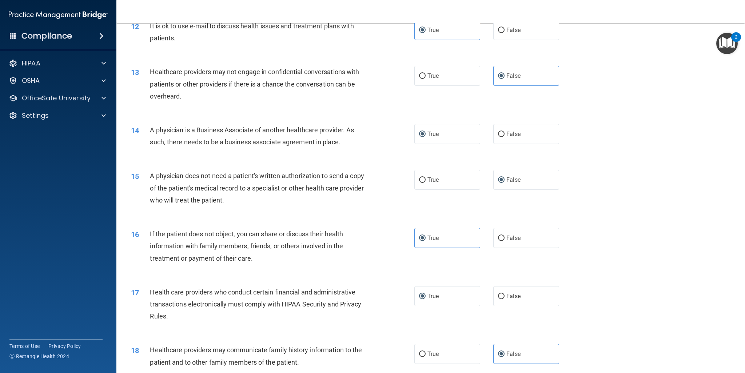
scroll to position [655, 0]
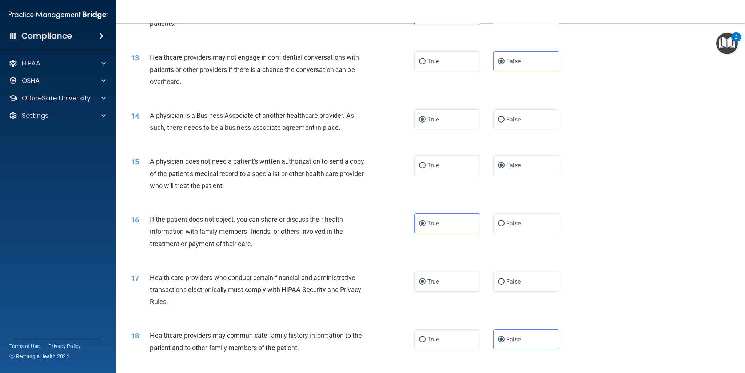
drag, startPoint x: 740, startPoint y: 369, endPoint x: 578, endPoint y: 133, distance: 285.9
click at [578, 133] on div "14 A physician is a Business Associate of another healthcare provider. As such,…" at bounding box center [430, 123] width 610 height 46
click at [502, 123] on label "False" at bounding box center [526, 119] width 66 height 20
click at [502, 123] on input "False" at bounding box center [501, 119] width 7 height 5
radio input "true"
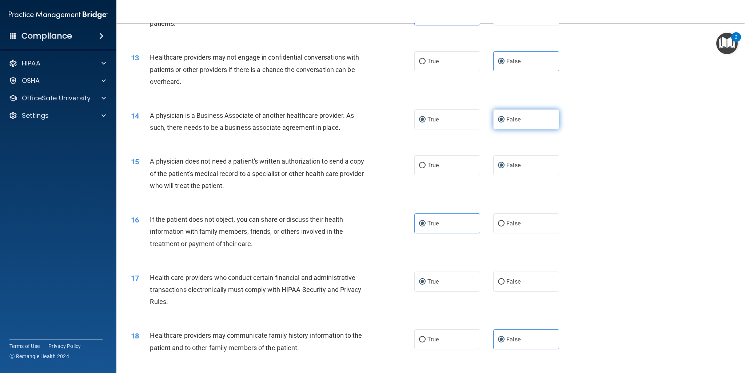
radio input "false"
click at [458, 165] on label "True" at bounding box center [447, 165] width 66 height 20
click at [425, 165] on input "True" at bounding box center [422, 165] width 7 height 5
radio input "true"
radio input "false"
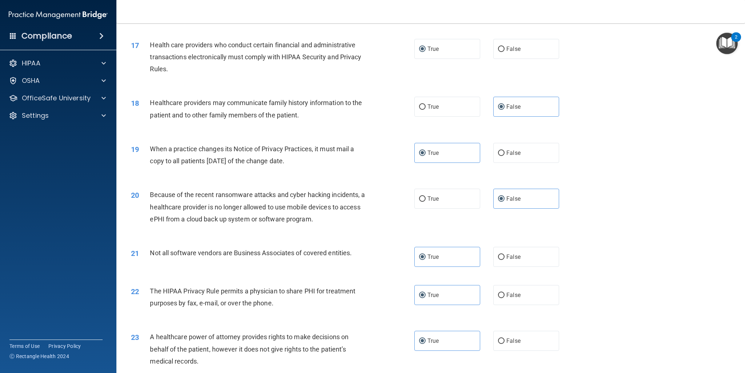
scroll to position [931, 0]
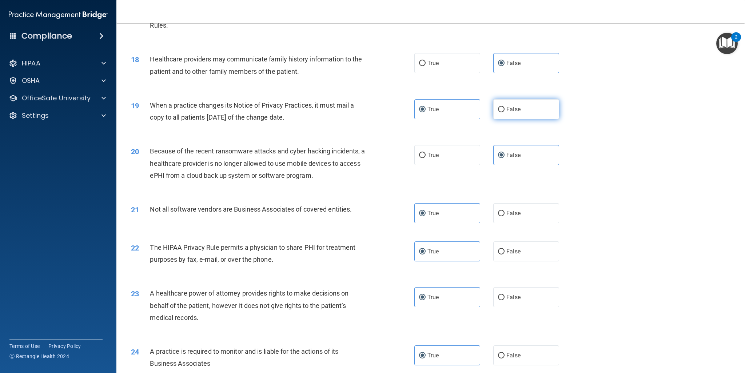
click at [516, 108] on label "False" at bounding box center [526, 109] width 66 height 20
click at [504, 108] on input "False" at bounding box center [501, 109] width 7 height 5
radio input "true"
radio input "false"
click at [503, 301] on label "False" at bounding box center [526, 297] width 66 height 20
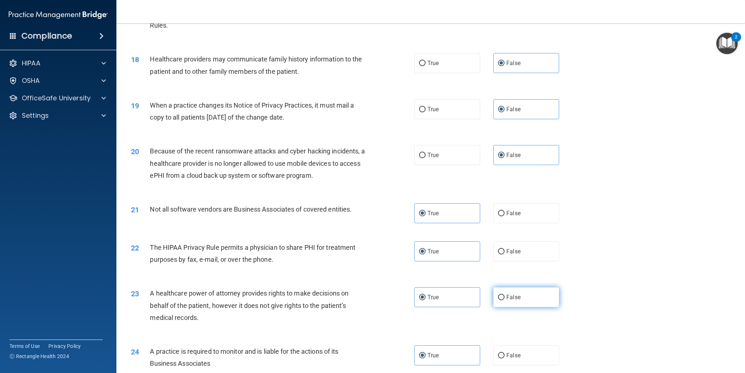
click at [503, 300] on input "False" at bounding box center [501, 297] width 7 height 5
radio input "true"
radio input "false"
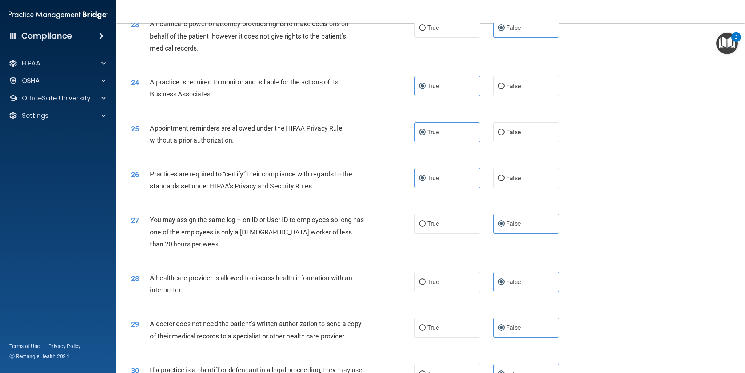
scroll to position [1207, 0]
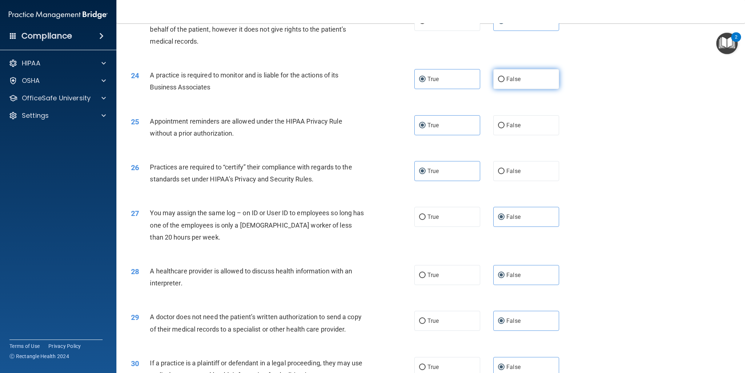
click at [499, 80] on input "False" at bounding box center [501, 79] width 7 height 5
radio input "true"
radio input "false"
click at [517, 174] on label "False" at bounding box center [526, 171] width 66 height 20
click at [504, 174] on input "False" at bounding box center [501, 171] width 7 height 5
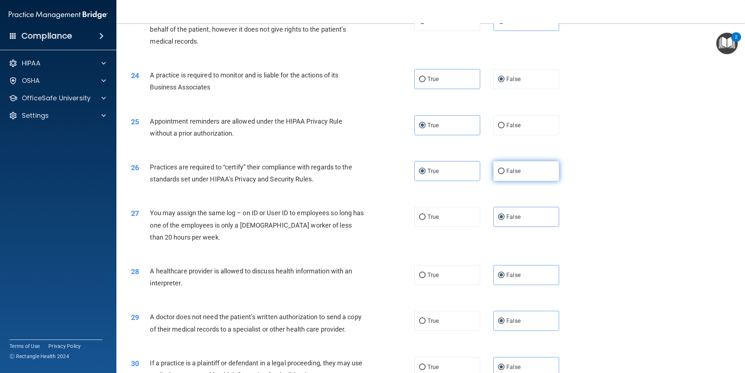
radio input "true"
radio input "false"
click at [447, 274] on label "True" at bounding box center [447, 275] width 66 height 20
click at [425, 274] on input "True" at bounding box center [422, 275] width 7 height 5
radio input "true"
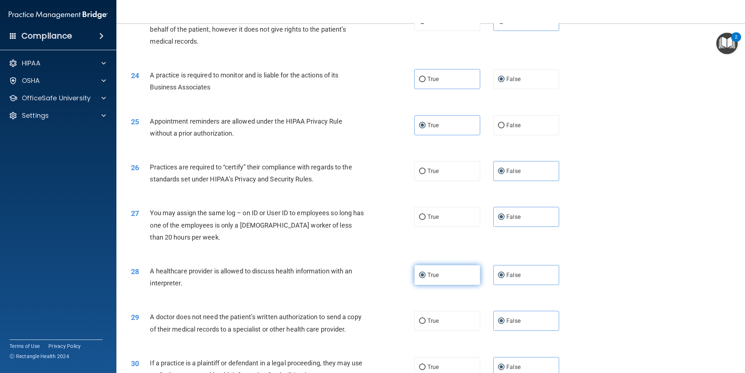
radio input "false"
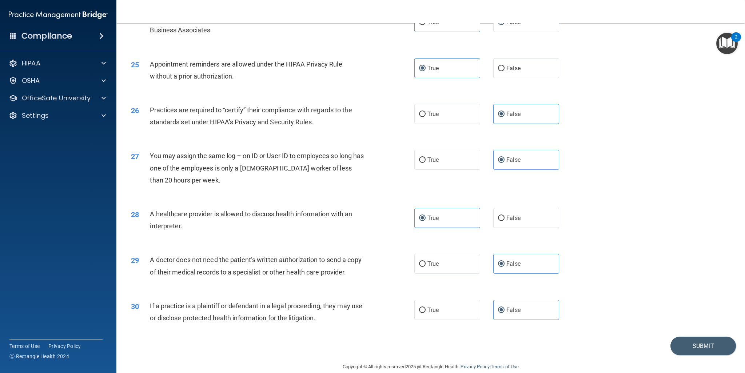
scroll to position [1276, 0]
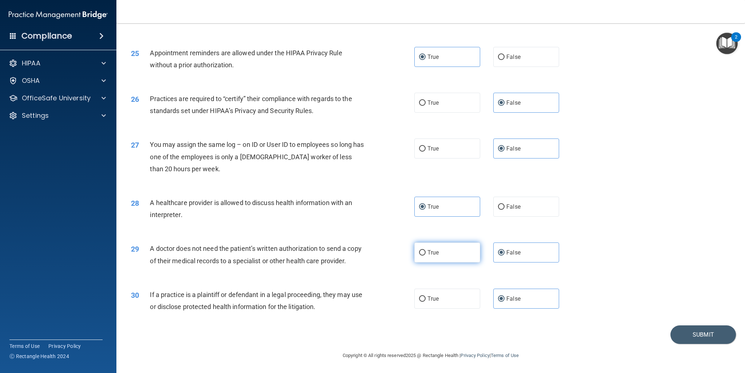
click at [427, 253] on span "True" at bounding box center [432, 252] width 11 height 7
click at [425, 253] on input "True" at bounding box center [422, 252] width 7 height 5
radio input "true"
radio input "false"
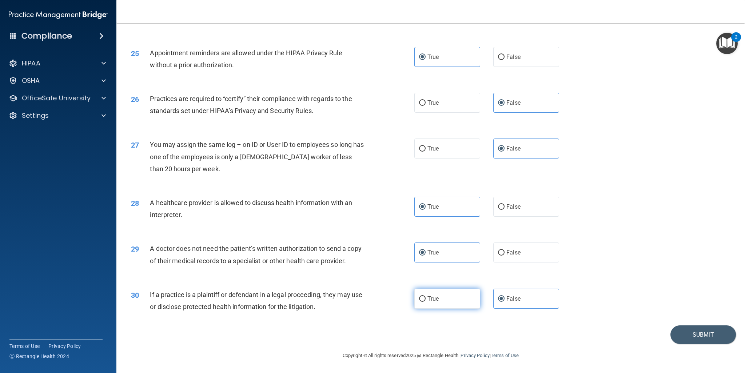
click at [431, 301] on span "True" at bounding box center [432, 298] width 11 height 7
click at [425, 301] on input "True" at bounding box center [422, 298] width 7 height 5
radio input "true"
radio input "false"
click at [681, 341] on button "Submit" at bounding box center [702, 334] width 65 height 19
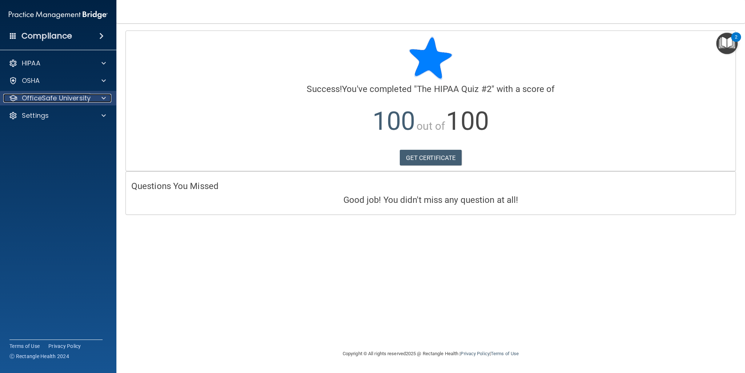
click at [97, 97] on div at bounding box center [102, 98] width 18 height 9
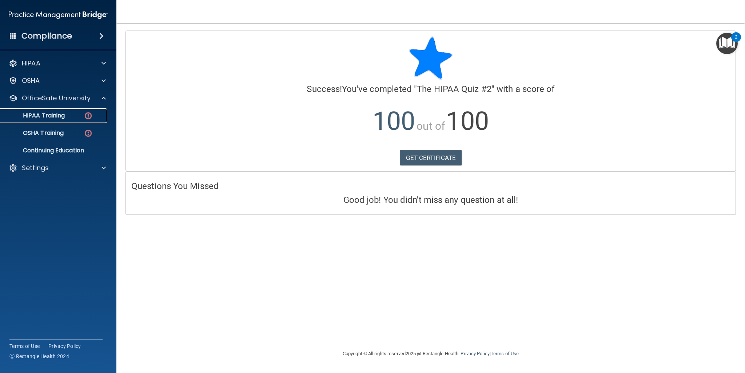
click at [85, 117] on img at bounding box center [88, 115] width 9 height 9
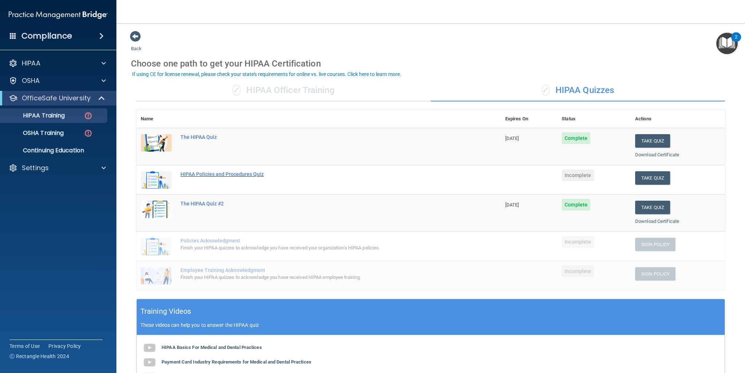
click at [251, 173] on div "HIPAA Policies and Procedures Quiz" at bounding box center [322, 174] width 284 height 6
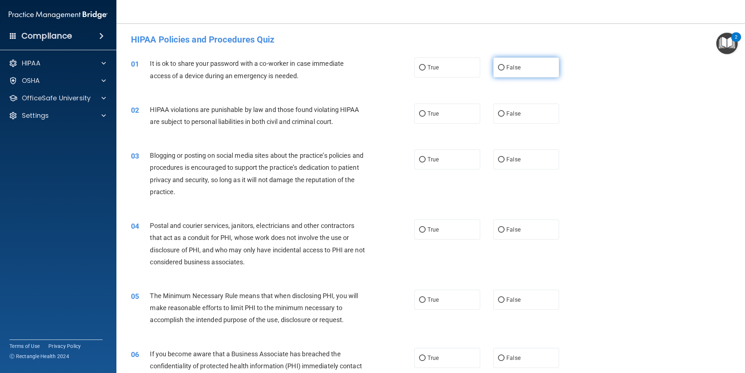
click at [506, 67] on span "False" at bounding box center [513, 67] width 14 height 7
click at [504, 67] on input "False" at bounding box center [501, 67] width 7 height 5
radio input "true"
click at [427, 114] on span "True" at bounding box center [432, 113] width 11 height 7
click at [425, 114] on input "True" at bounding box center [422, 113] width 7 height 5
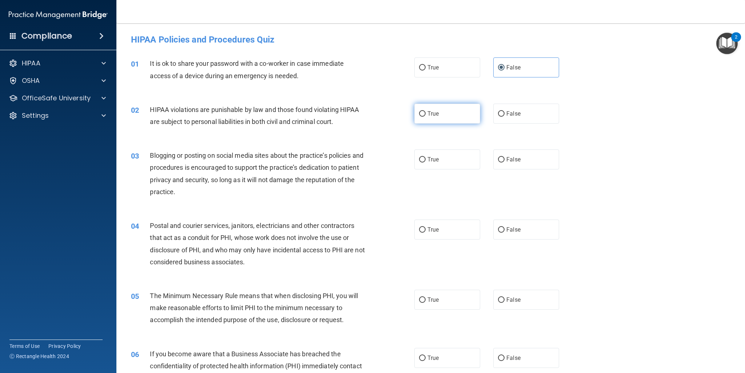
radio input "true"
click at [502, 160] on label "False" at bounding box center [526, 159] width 66 height 20
click at [502, 160] on input "False" at bounding box center [501, 159] width 7 height 5
radio input "true"
click at [435, 232] on span "True" at bounding box center [432, 229] width 11 height 7
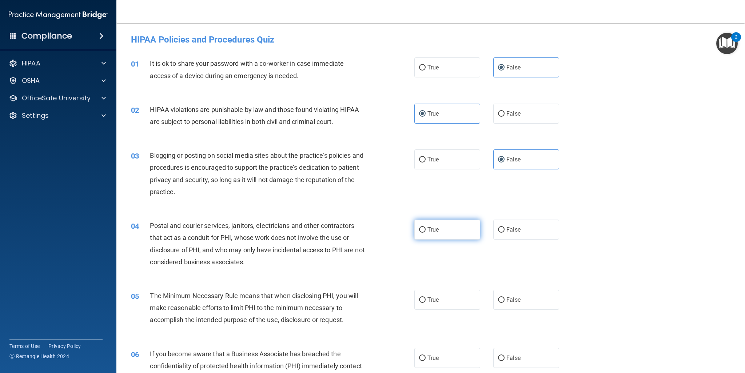
click at [425, 232] on input "True" at bounding box center [422, 229] width 7 height 5
radio input "true"
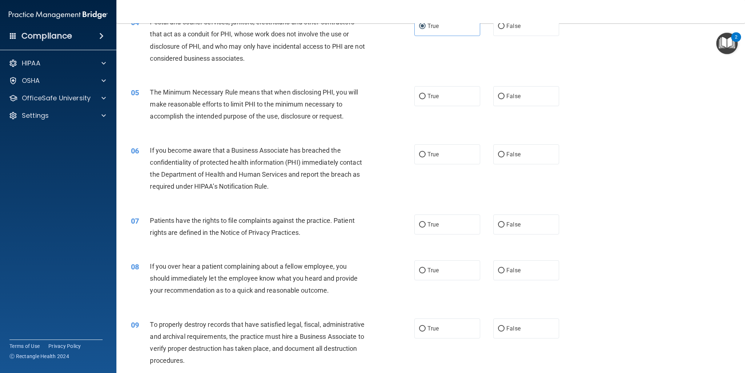
scroll to position [218, 0]
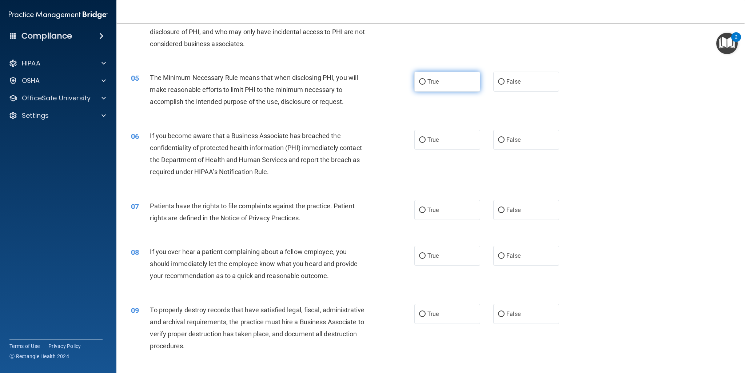
click at [423, 85] on label "True" at bounding box center [447, 82] width 66 height 20
click at [423, 85] on input "True" at bounding box center [422, 81] width 7 height 5
radio input "true"
click at [427, 139] on span "True" at bounding box center [432, 139] width 11 height 7
click at [425, 139] on input "True" at bounding box center [422, 139] width 7 height 5
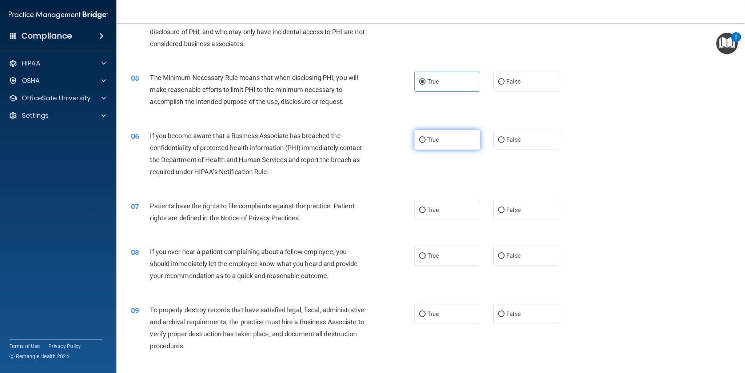
radio input "true"
click at [430, 209] on span "True" at bounding box center [432, 210] width 11 height 7
click at [425, 209] on input "True" at bounding box center [422, 210] width 7 height 5
radio input "true"
click at [501, 252] on label "False" at bounding box center [526, 256] width 66 height 20
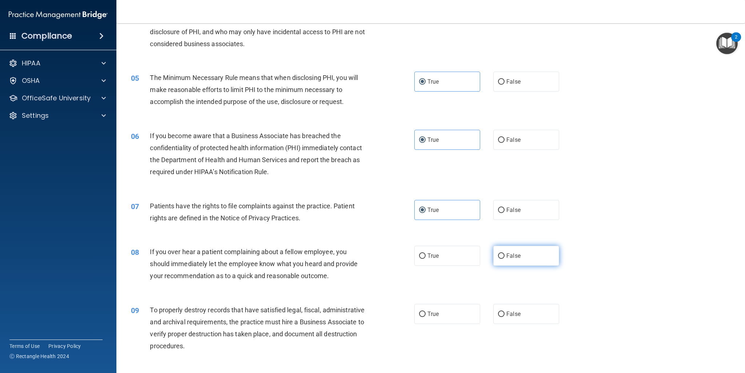
click at [501, 253] on input "False" at bounding box center [501, 255] width 7 height 5
radio input "true"
click at [433, 315] on span "True" at bounding box center [432, 314] width 11 height 7
click at [425, 315] on input "True" at bounding box center [422, 314] width 7 height 5
radio input "true"
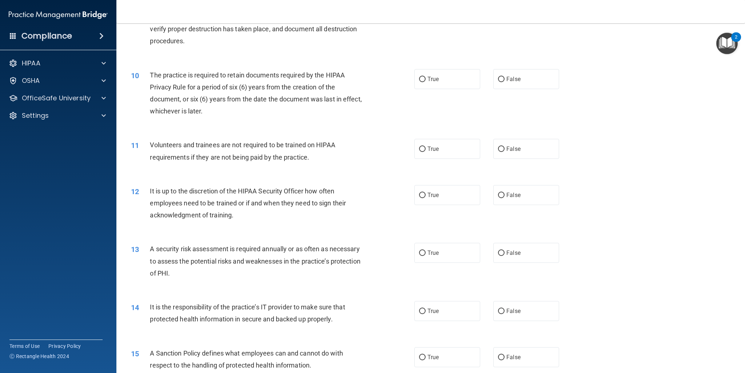
scroll to position [524, 0]
click at [419, 81] on input "True" at bounding box center [422, 78] width 7 height 5
radio input "true"
click at [436, 153] on label "True" at bounding box center [447, 149] width 66 height 20
click at [425, 152] on input "True" at bounding box center [422, 148] width 7 height 5
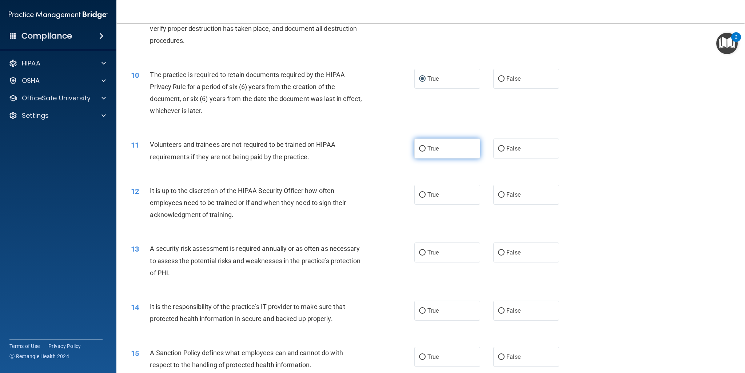
radio input "true"
click at [514, 146] on span "False" at bounding box center [513, 148] width 14 height 7
click at [504, 146] on input "False" at bounding box center [501, 148] width 7 height 5
radio input "true"
radio input "false"
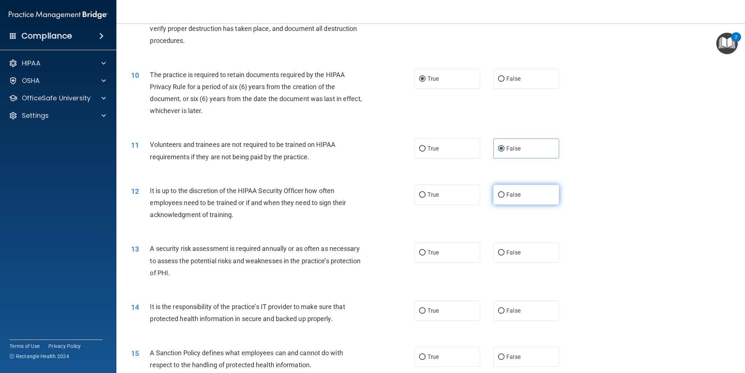
click at [507, 193] on span "False" at bounding box center [513, 194] width 14 height 7
click at [504, 193] on input "False" at bounding box center [501, 194] width 7 height 5
radio input "true"
click at [429, 253] on span "True" at bounding box center [432, 252] width 11 height 7
click at [425, 253] on input "True" at bounding box center [422, 252] width 7 height 5
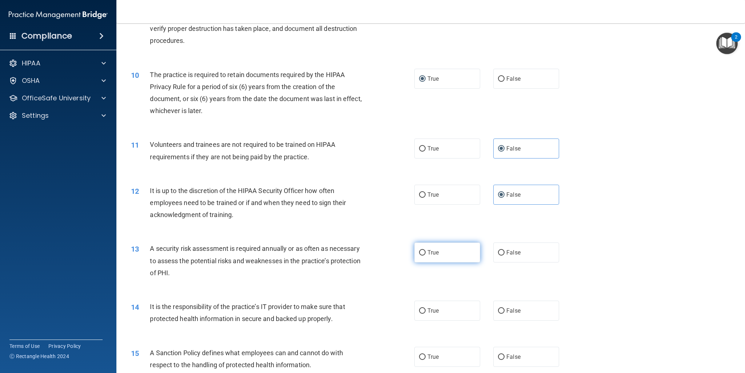
radio input "true"
click at [432, 314] on label "True" at bounding box center [447, 311] width 66 height 20
click at [425, 314] on input "True" at bounding box center [422, 310] width 7 height 5
radio input "true"
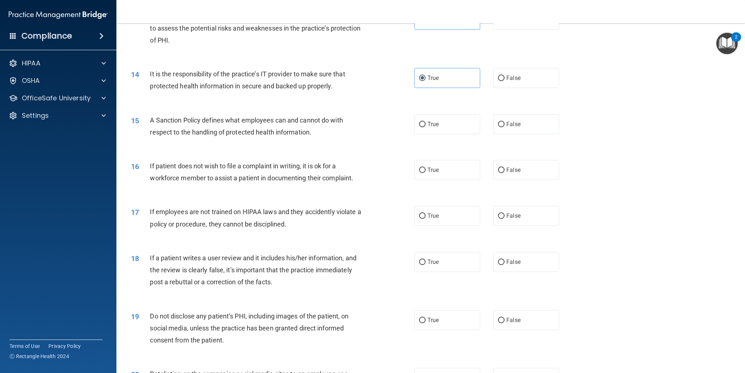
scroll to position [766, 0]
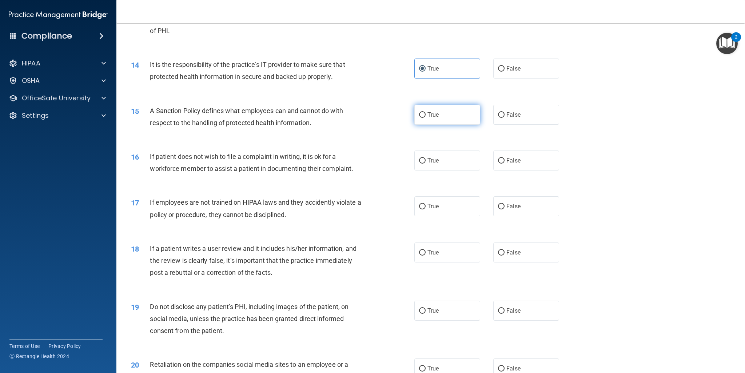
click at [429, 112] on span "True" at bounding box center [432, 114] width 11 height 7
click at [425, 112] on input "True" at bounding box center [422, 114] width 7 height 5
radio input "true"
click at [508, 160] on span "False" at bounding box center [513, 160] width 14 height 7
click at [504, 160] on input "False" at bounding box center [501, 160] width 7 height 5
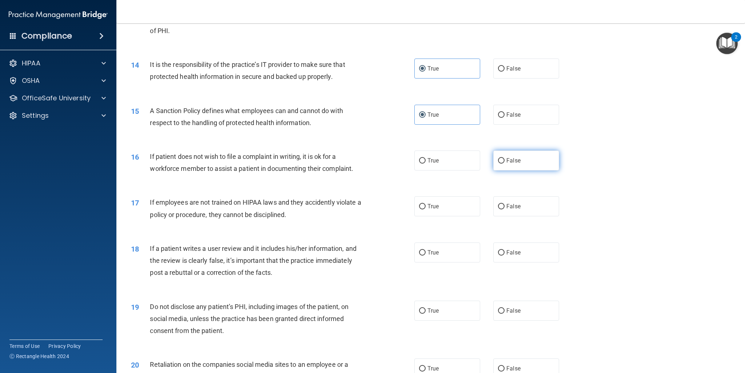
radio input "true"
click at [435, 212] on label "True" at bounding box center [447, 206] width 66 height 20
click at [425, 209] on input "True" at bounding box center [422, 206] width 7 height 5
radio input "true"
click at [502, 206] on label "False" at bounding box center [526, 206] width 66 height 20
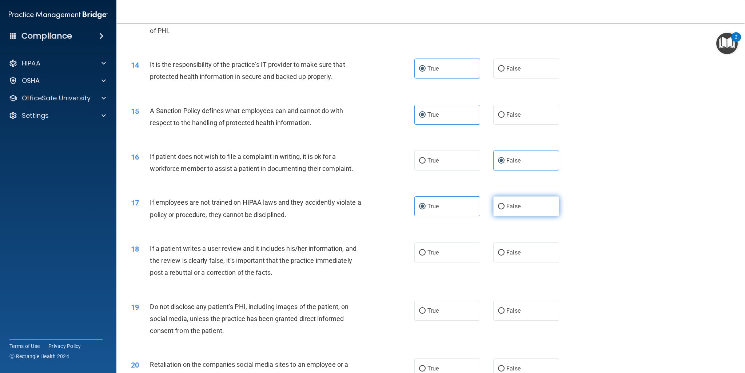
click at [502, 206] on input "False" at bounding box center [501, 206] width 7 height 5
radio input "true"
radio input "false"
click at [430, 248] on label "True" at bounding box center [447, 253] width 66 height 20
click at [425, 250] on input "True" at bounding box center [422, 252] width 7 height 5
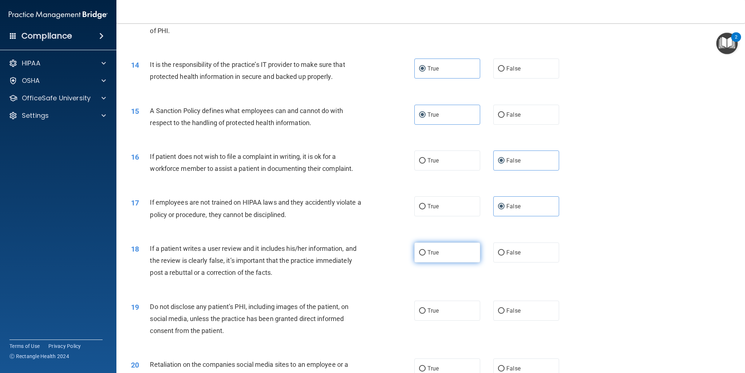
radio input "true"
click at [429, 312] on span "True" at bounding box center [432, 310] width 11 height 7
click at [425, 312] on input "True" at bounding box center [422, 310] width 7 height 5
radio input "true"
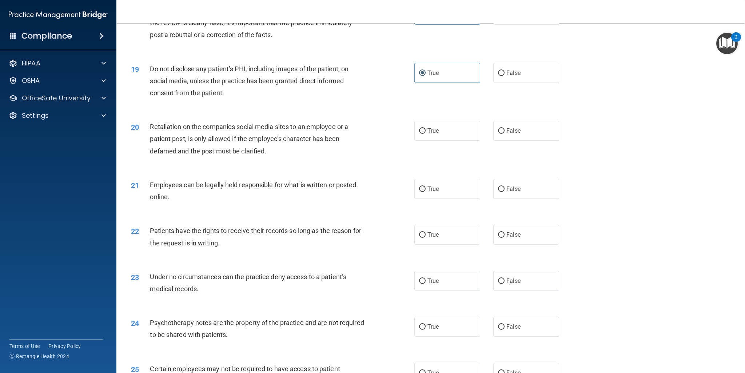
scroll to position [1038, 0]
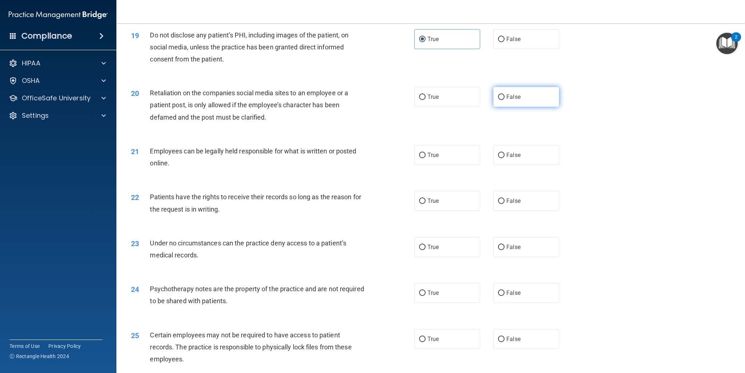
click at [506, 98] on span "False" at bounding box center [513, 96] width 14 height 7
click at [503, 98] on input "False" at bounding box center [501, 97] width 7 height 5
radio input "true"
click at [439, 156] on label "True" at bounding box center [447, 155] width 66 height 20
click at [425, 156] on input "True" at bounding box center [422, 155] width 7 height 5
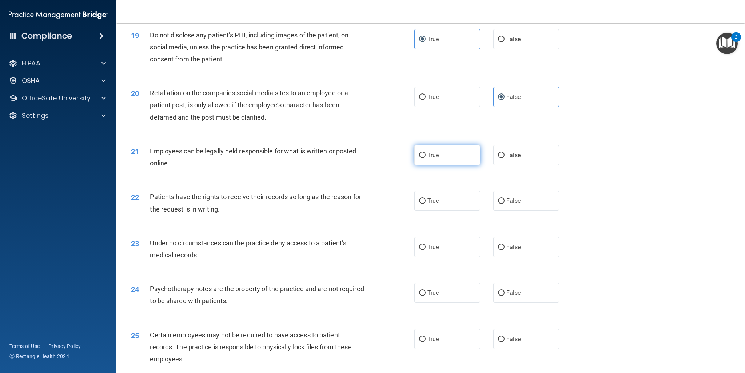
radio input "true"
click at [429, 203] on span "True" at bounding box center [432, 200] width 11 height 7
click at [425, 203] on input "True" at bounding box center [422, 201] width 7 height 5
radio input "true"
click at [512, 251] on label "False" at bounding box center [526, 247] width 66 height 20
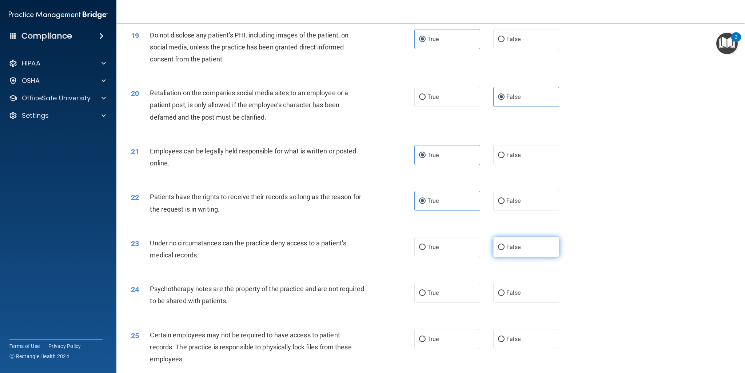
click at [504, 250] on input "False" at bounding box center [501, 247] width 7 height 5
radio input "true"
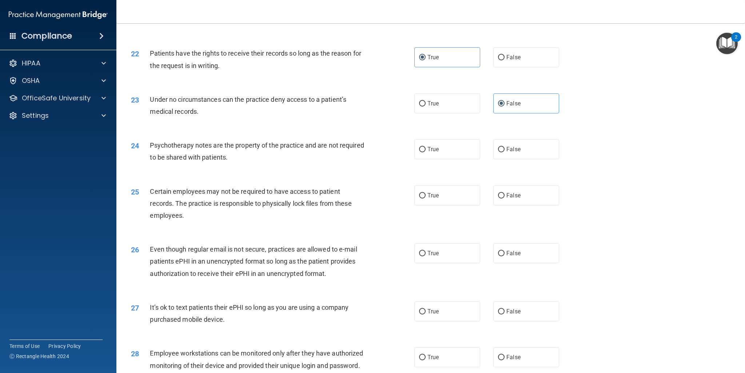
scroll to position [1183, 0]
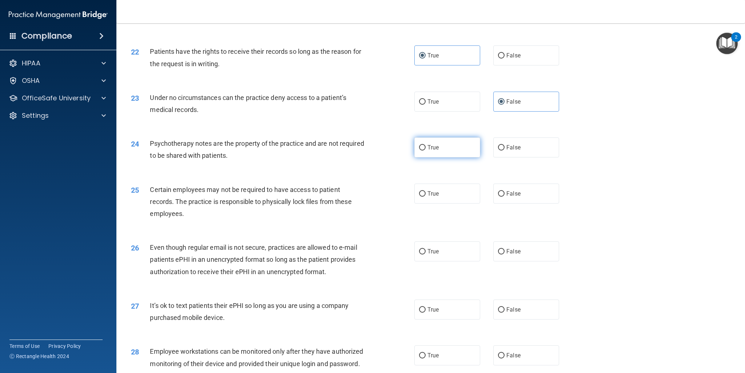
click at [438, 148] on label "True" at bounding box center [447, 147] width 66 height 20
click at [425, 148] on input "True" at bounding box center [422, 147] width 7 height 5
radio input "true"
click at [439, 192] on label "True" at bounding box center [447, 194] width 66 height 20
click at [425, 192] on input "True" at bounding box center [422, 193] width 7 height 5
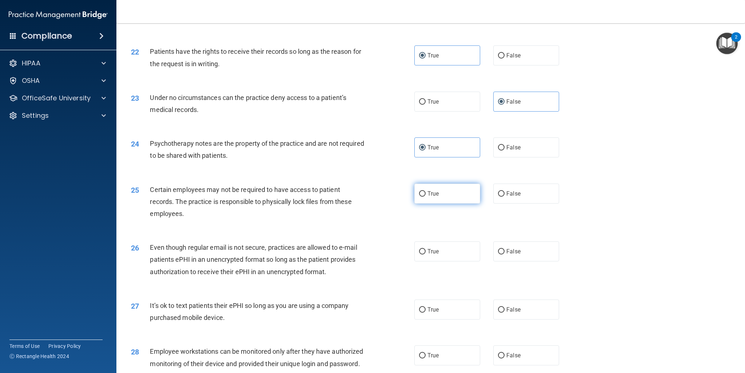
radio input "true"
click at [434, 249] on span "True" at bounding box center [432, 251] width 11 height 7
click at [425, 249] on input "True" at bounding box center [422, 251] width 7 height 5
radio input "true"
click at [424, 311] on label "True" at bounding box center [447, 310] width 66 height 20
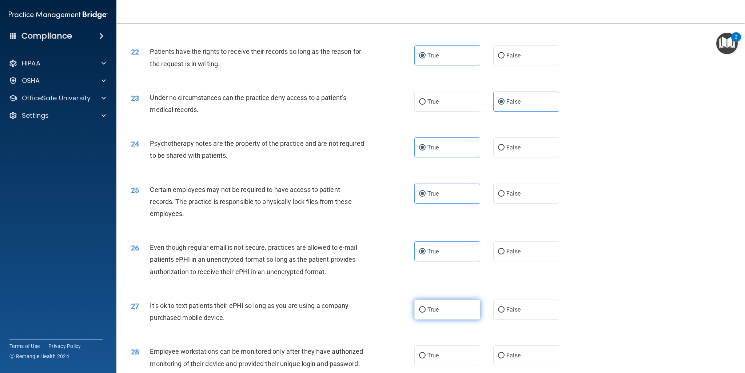
click at [424, 311] on input "True" at bounding box center [422, 309] width 7 height 5
radio input "true"
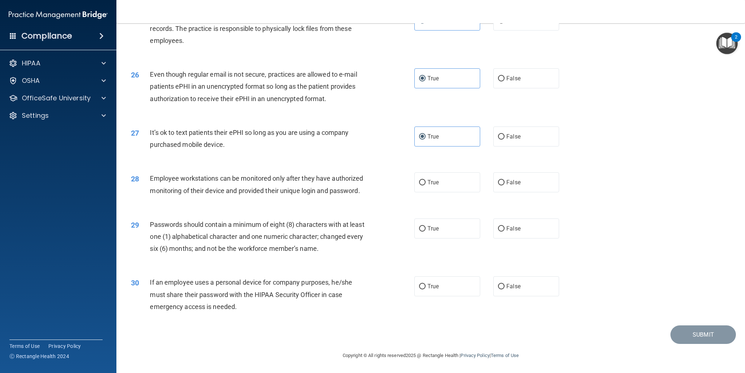
scroll to position [1368, 0]
click at [506, 179] on span "False" at bounding box center [513, 182] width 14 height 7
click at [503, 180] on input "False" at bounding box center [501, 182] width 7 height 5
radio input "true"
click at [433, 229] on span "True" at bounding box center [432, 228] width 11 height 7
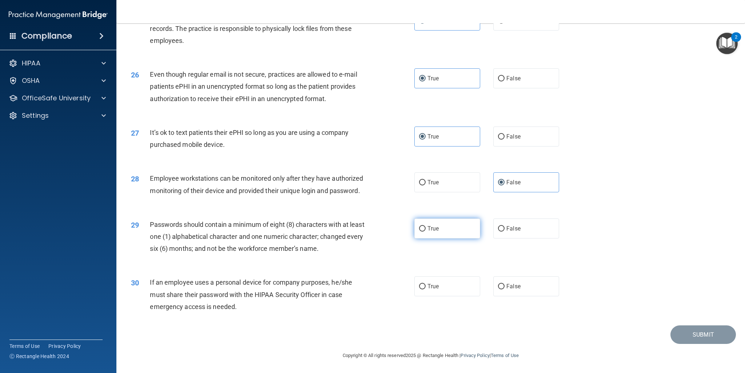
click at [425, 229] on input "True" at bounding box center [422, 228] width 7 height 5
radio input "true"
click at [502, 285] on label "False" at bounding box center [526, 286] width 66 height 20
click at [502, 285] on input "False" at bounding box center [501, 286] width 7 height 5
radio input "true"
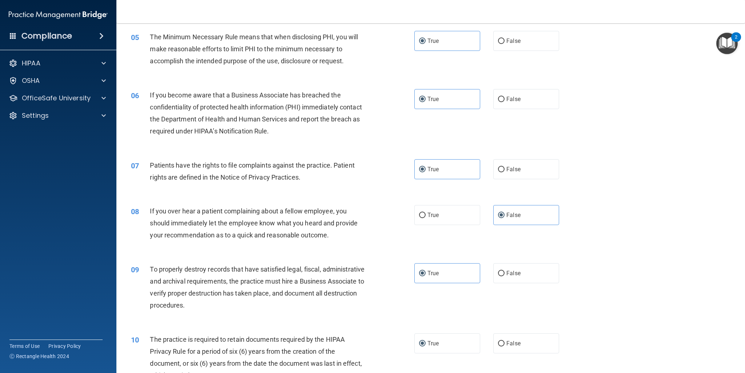
scroll to position [267, 0]
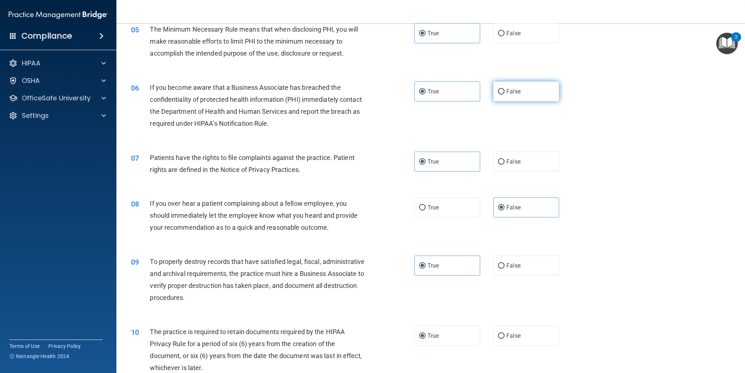
click at [513, 91] on span "False" at bounding box center [513, 91] width 14 height 7
click at [504, 91] on input "False" at bounding box center [501, 91] width 7 height 5
radio input "true"
radio input "false"
click at [499, 264] on input "False" at bounding box center [501, 265] width 7 height 5
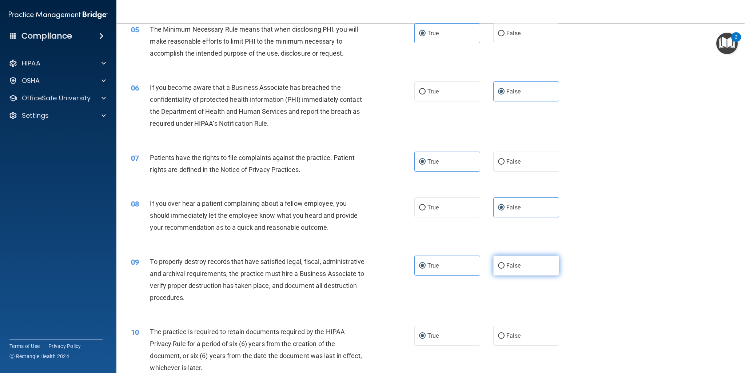
radio input "true"
radio input "false"
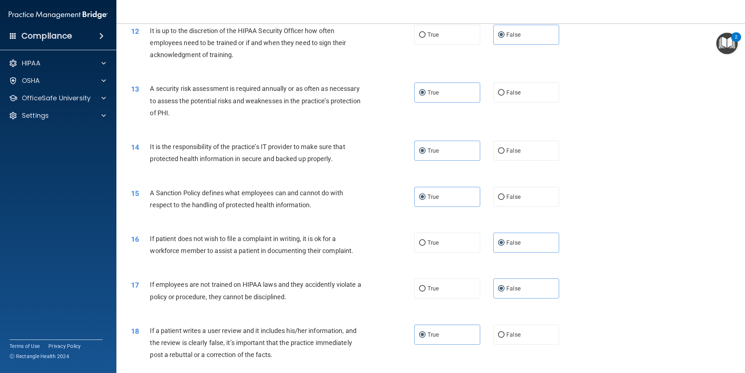
scroll to position [693, 0]
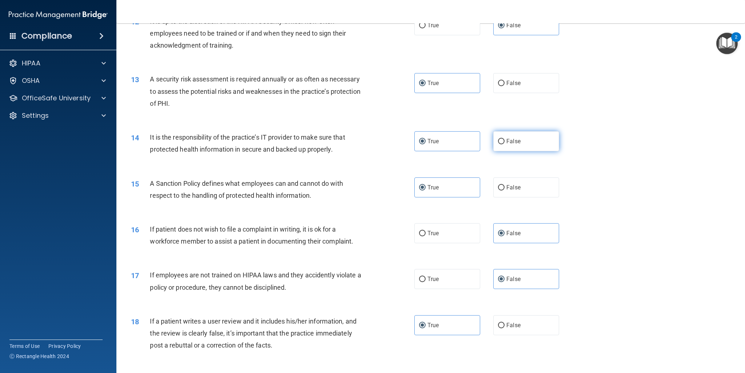
click at [506, 140] on span "False" at bounding box center [513, 141] width 14 height 7
click at [504, 140] on input "False" at bounding box center [501, 141] width 7 height 5
radio input "true"
radio input "false"
click at [501, 191] on label "False" at bounding box center [526, 187] width 66 height 20
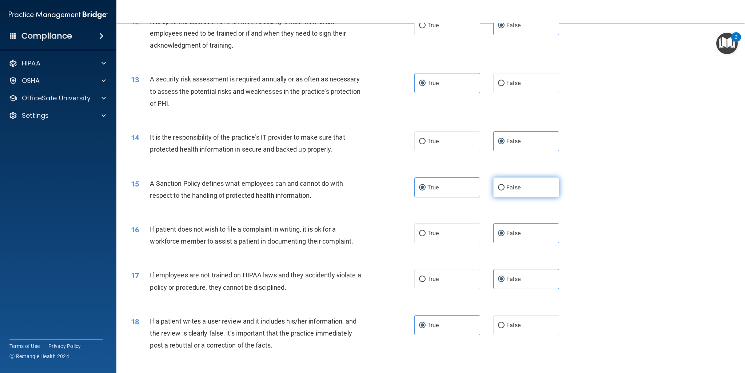
click at [501, 191] on input "False" at bounding box center [501, 187] width 7 height 5
radio input "true"
radio input "false"
click at [455, 235] on label "True" at bounding box center [447, 233] width 66 height 20
click at [425, 235] on input "True" at bounding box center [422, 233] width 7 height 5
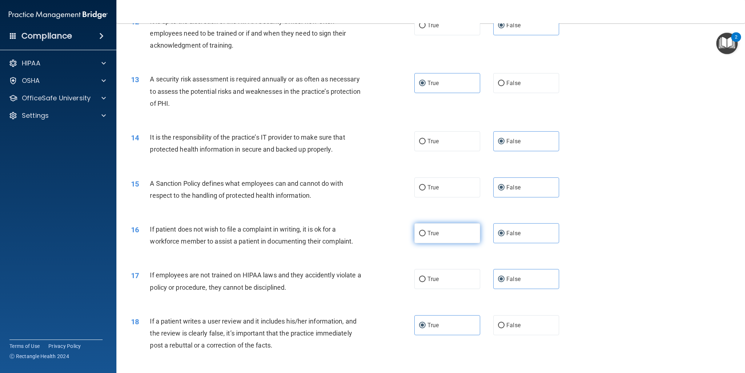
radio input "true"
radio input "false"
click at [501, 328] on label "False" at bounding box center [526, 325] width 66 height 20
click at [501, 328] on input "False" at bounding box center [501, 325] width 7 height 5
radio input "true"
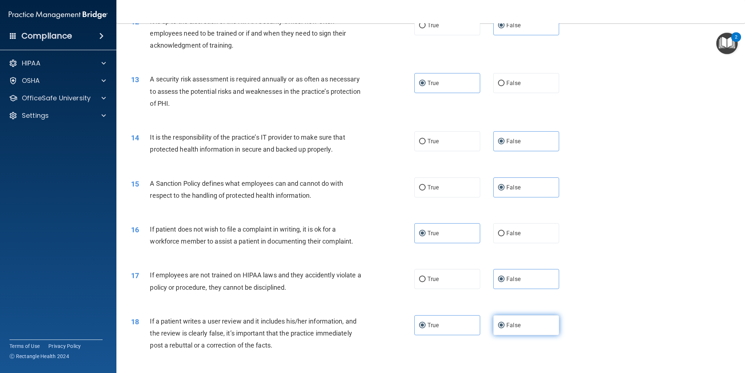
radio input "false"
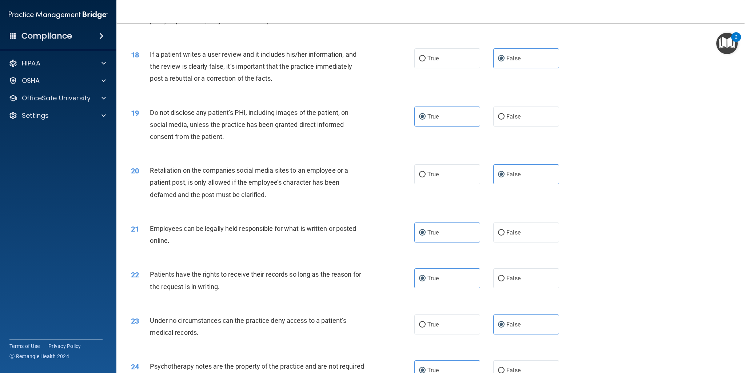
scroll to position [1004, 0]
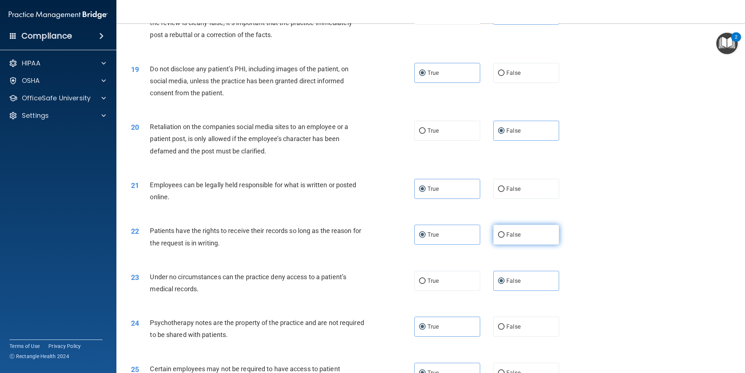
click at [512, 233] on span "False" at bounding box center [513, 234] width 14 height 7
click at [504, 233] on input "False" at bounding box center [501, 234] width 7 height 5
radio input "true"
radio input "false"
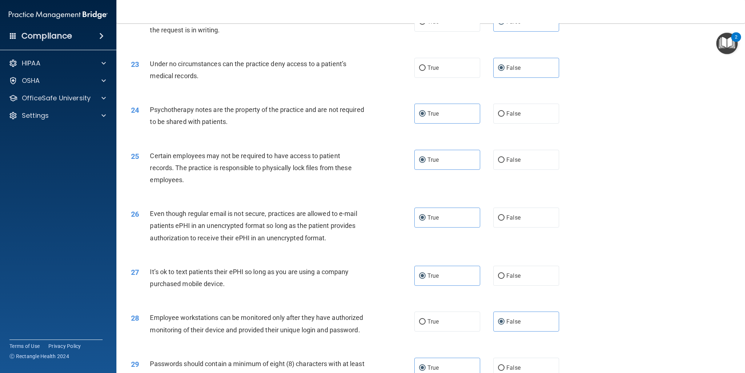
scroll to position [1270, 0]
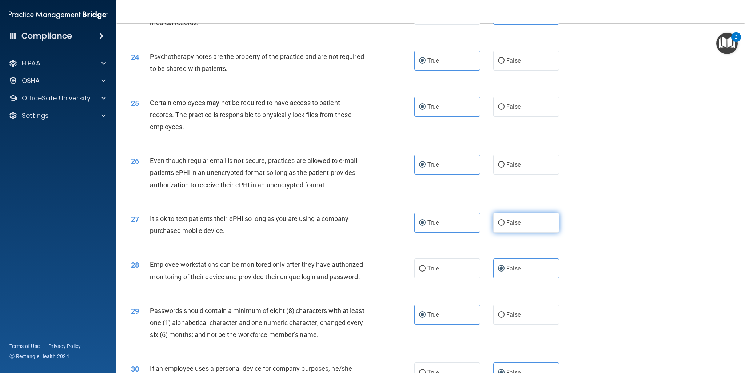
click at [499, 224] on input "False" at bounding box center [501, 222] width 7 height 5
radio input "true"
radio input "false"
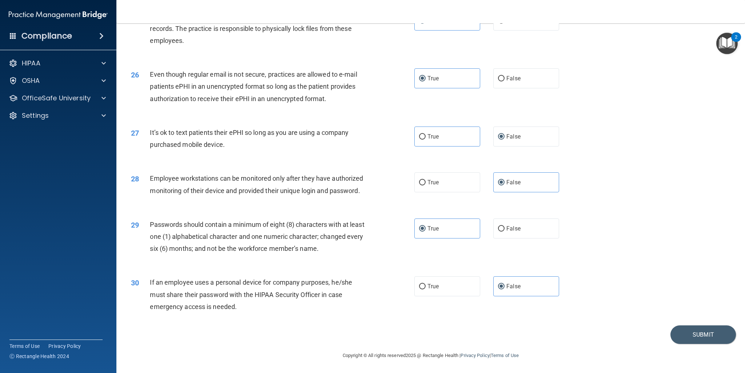
scroll to position [1368, 0]
click at [676, 333] on button "Submit" at bounding box center [702, 334] width 65 height 19
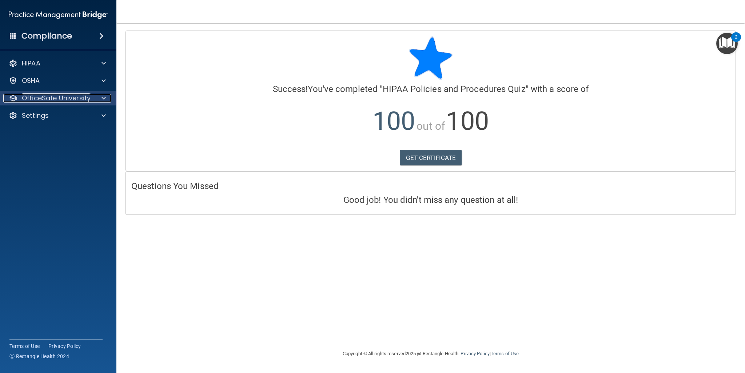
click at [95, 101] on div at bounding box center [102, 98] width 18 height 9
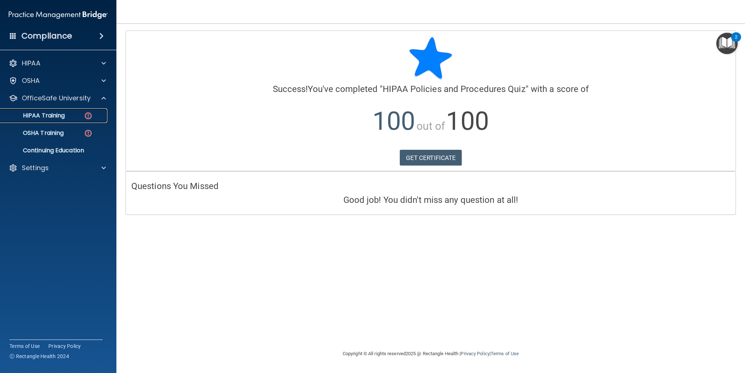
click at [86, 118] on img at bounding box center [88, 115] width 9 height 9
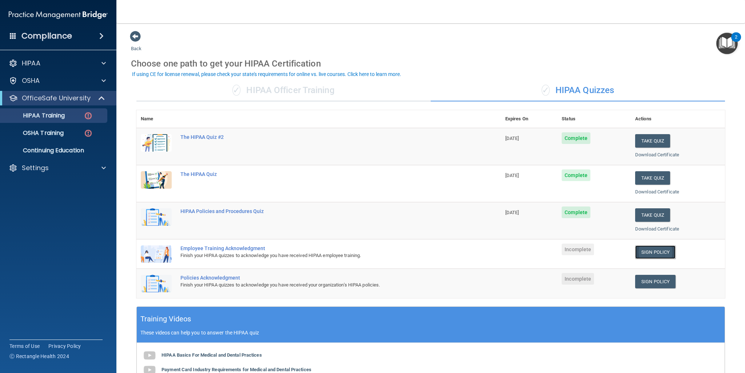
click at [651, 251] on link "Sign Policy" at bounding box center [655, 251] width 40 height 13
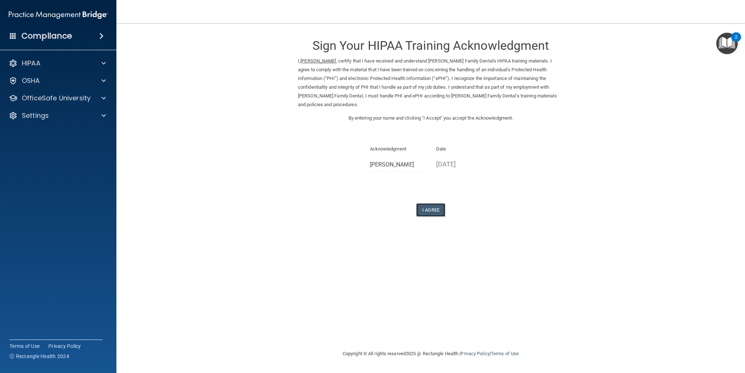
click at [429, 203] on button "I Agree" at bounding box center [430, 209] width 29 height 13
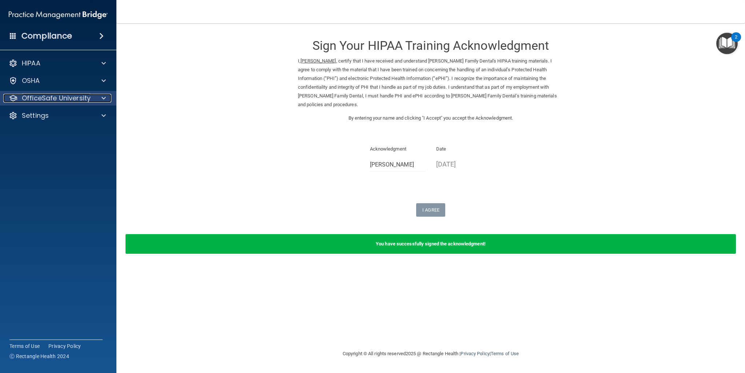
click at [95, 102] on div at bounding box center [102, 98] width 18 height 9
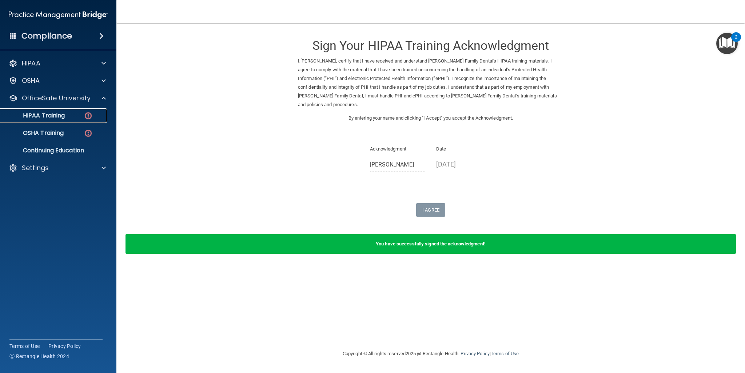
click at [85, 117] on img at bounding box center [88, 115] width 9 height 9
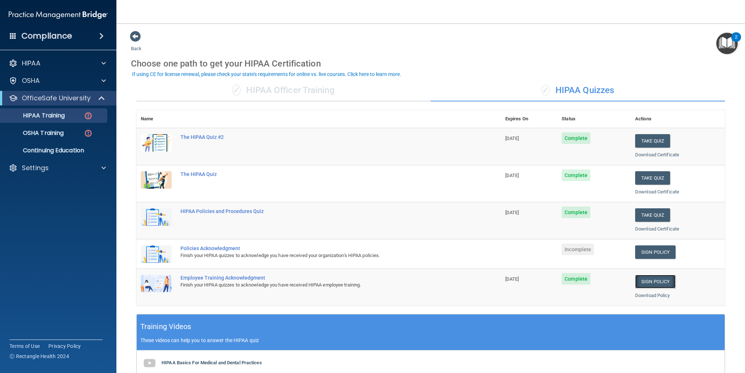
click at [639, 285] on link "Sign Policy" at bounding box center [655, 281] width 40 height 13
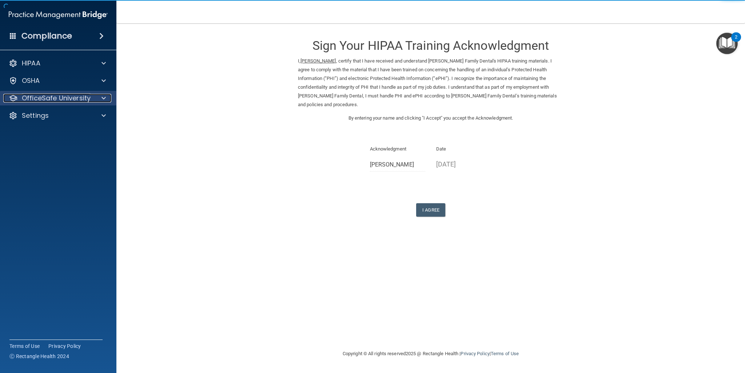
click at [90, 100] on div "OfficeSafe University" at bounding box center [48, 98] width 90 height 9
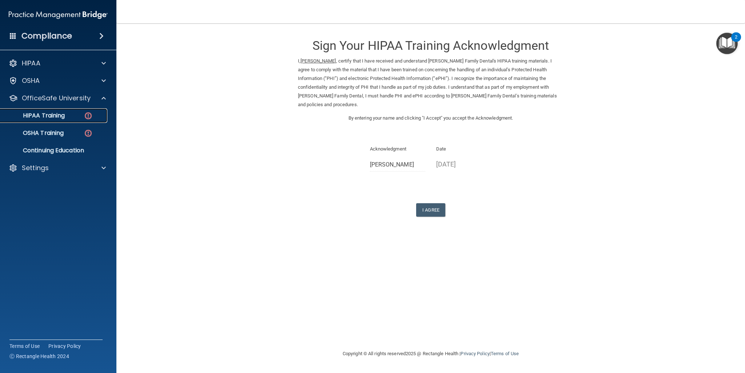
click at [87, 115] on img at bounding box center [88, 115] width 9 height 9
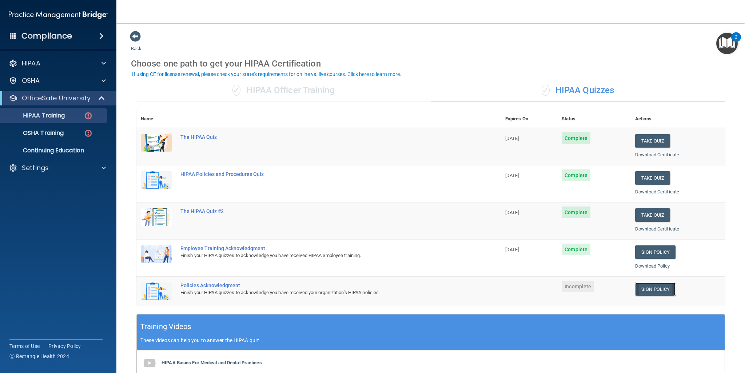
click at [650, 289] on link "Sign Policy" at bounding box center [655, 289] width 40 height 13
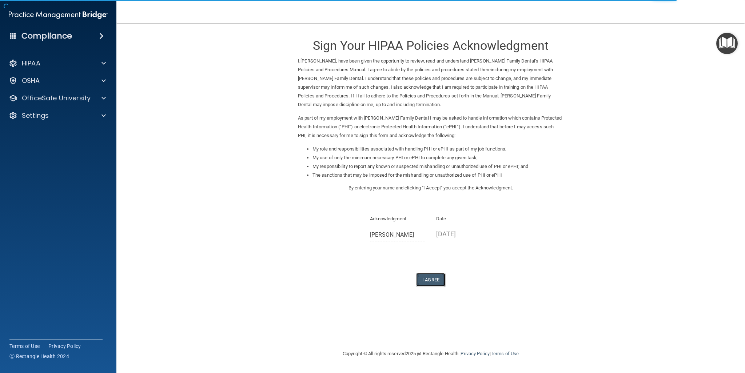
click at [428, 280] on button "I Agree" at bounding box center [430, 279] width 29 height 13
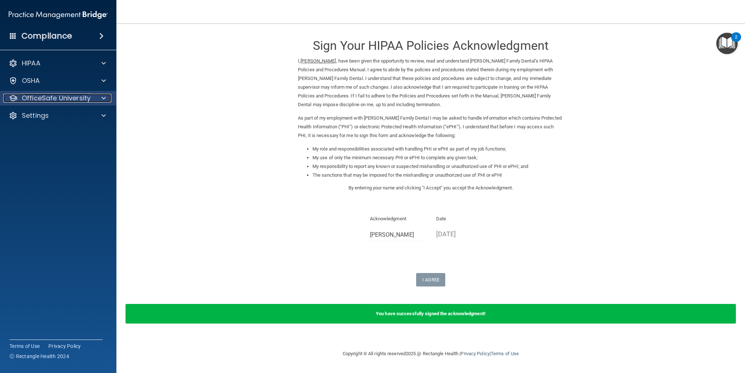
click at [103, 99] on span at bounding box center [103, 98] width 4 height 9
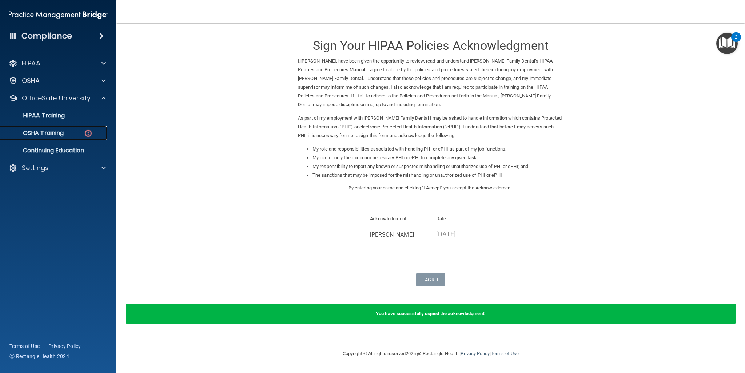
click at [53, 134] on p "OSHA Training" at bounding box center [34, 132] width 59 height 7
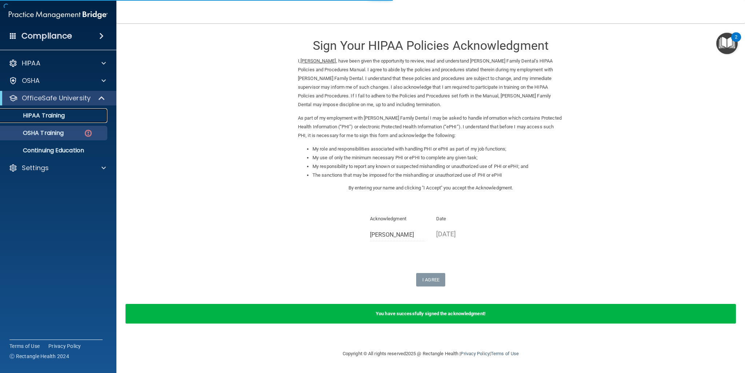
click at [58, 120] on link "HIPAA Training" at bounding box center [50, 115] width 115 height 15
